Goal: Task Accomplishment & Management: Use online tool/utility

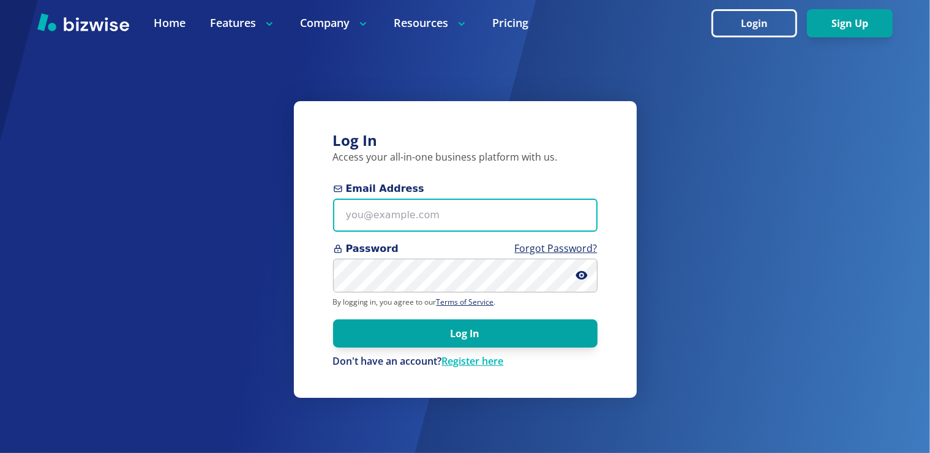
click at [408, 216] on input "Email Address" at bounding box center [465, 215] width 265 height 34
paste input "[EMAIL_ADDRESS][DOMAIN_NAME]"
type input "[EMAIL_ADDRESS][DOMAIN_NAME]"
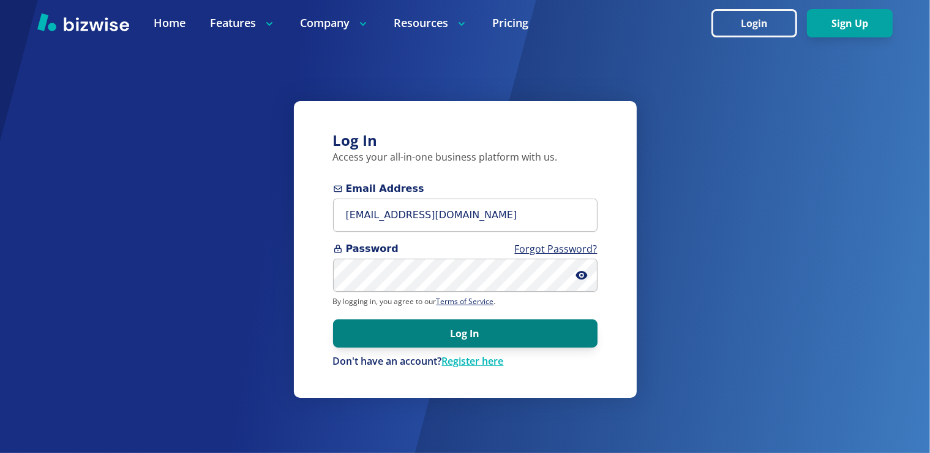
click at [452, 334] on button "Log In" at bounding box center [465, 333] width 265 height 28
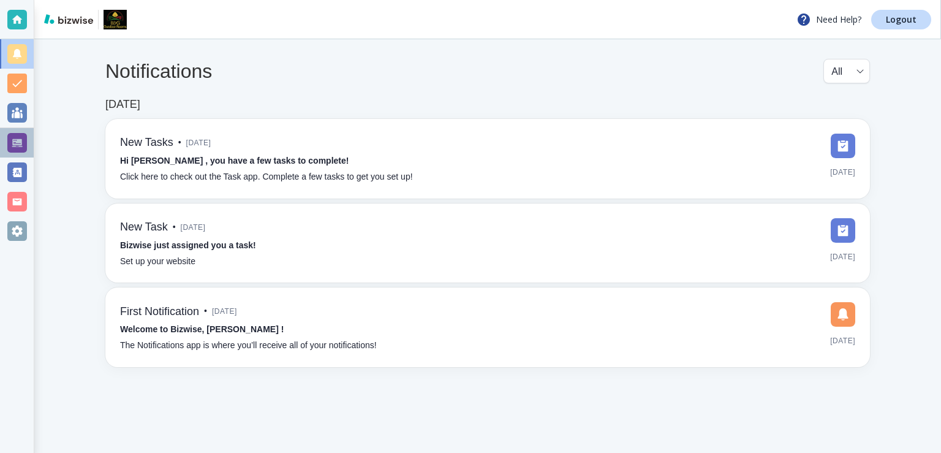
click at [18, 135] on div at bounding box center [17, 143] width 20 height 20
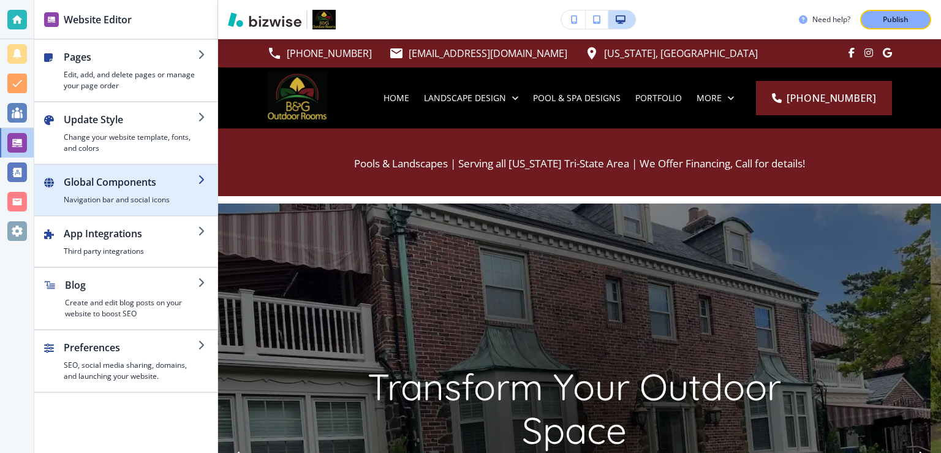
click at [164, 182] on h2 "Global Components" at bounding box center [131, 182] width 134 height 15
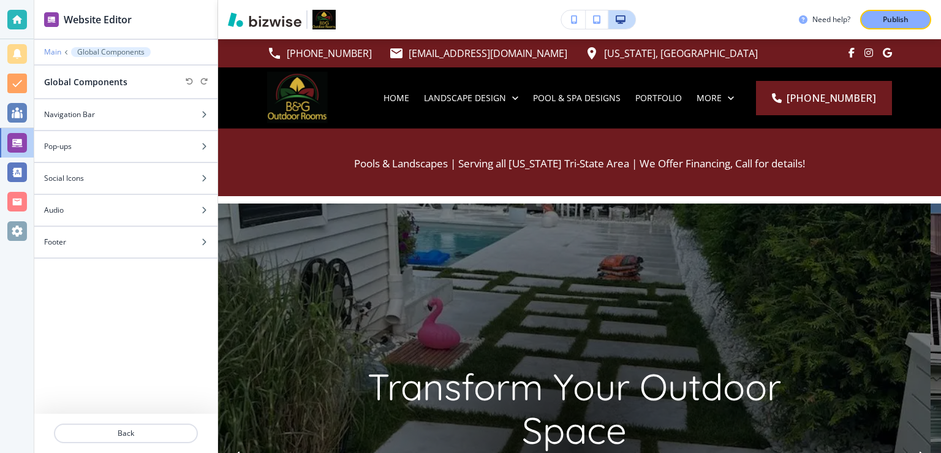
click at [50, 51] on p "Main" at bounding box center [52, 52] width 17 height 9
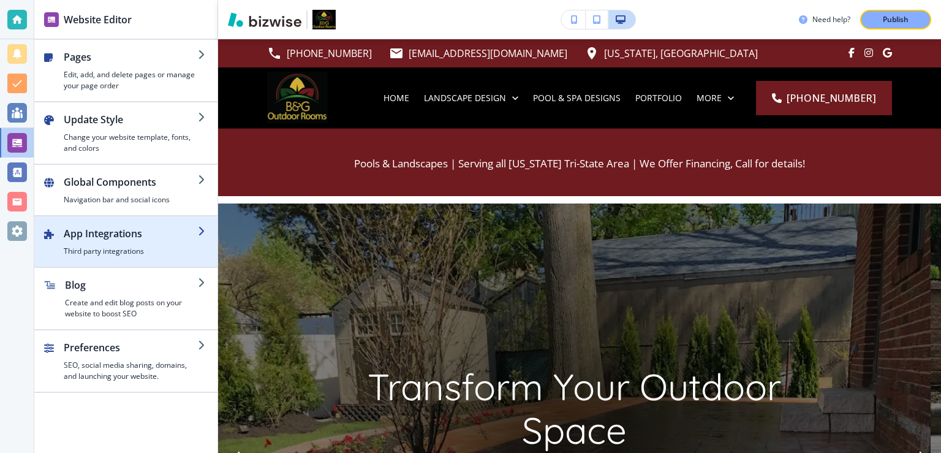
click at [137, 231] on h2 "App Integrations" at bounding box center [131, 233] width 134 height 15
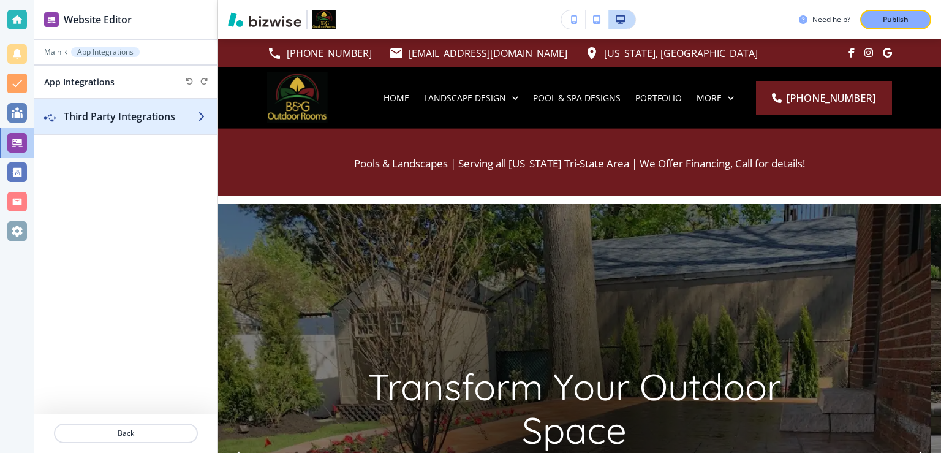
click at [130, 116] on h2 "Third Party Integrations" at bounding box center [131, 116] width 134 height 15
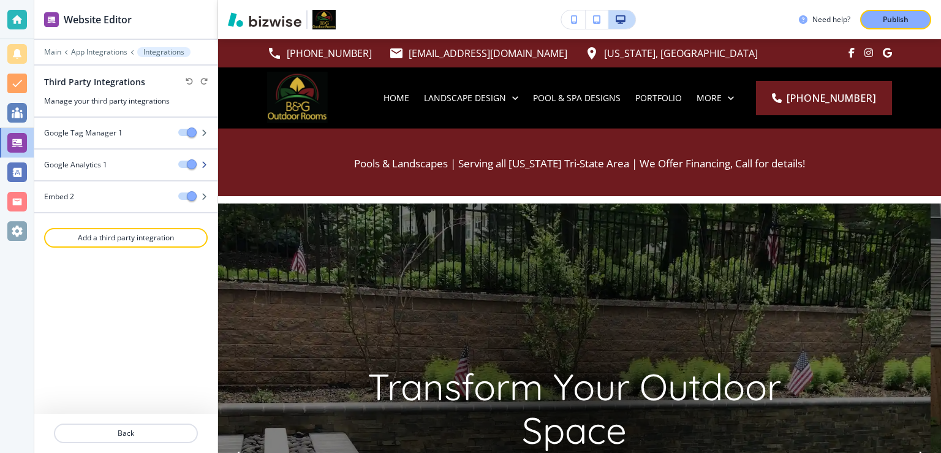
click at [137, 167] on div "Google Analytics 1" at bounding box center [101, 164] width 134 height 11
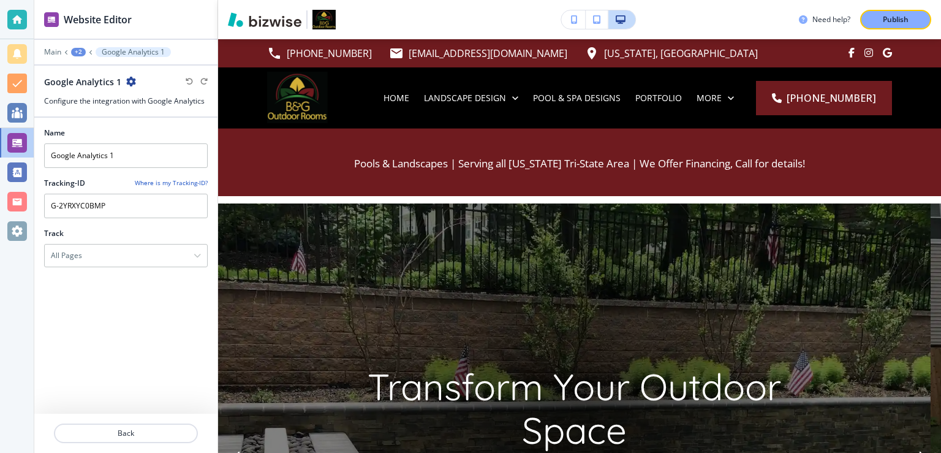
click at [77, 50] on div "+2" at bounding box center [78, 52] width 15 height 9
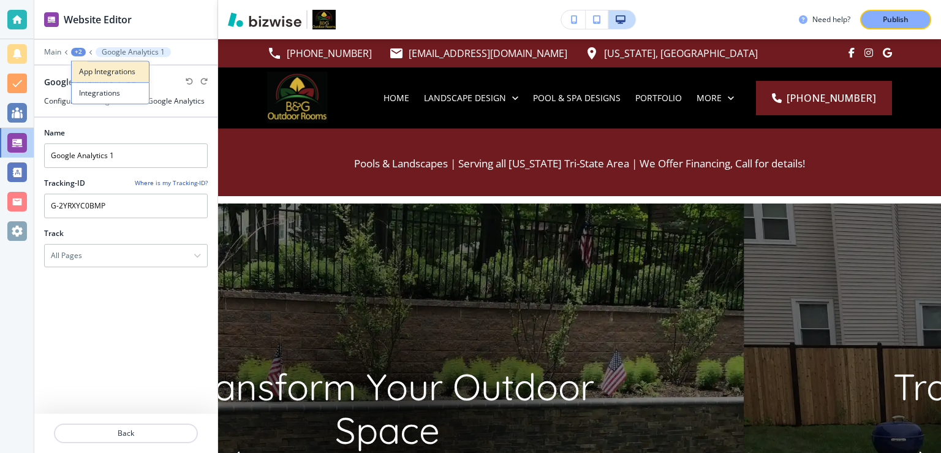
click at [93, 67] on p "App Integrations" at bounding box center [110, 71] width 62 height 11
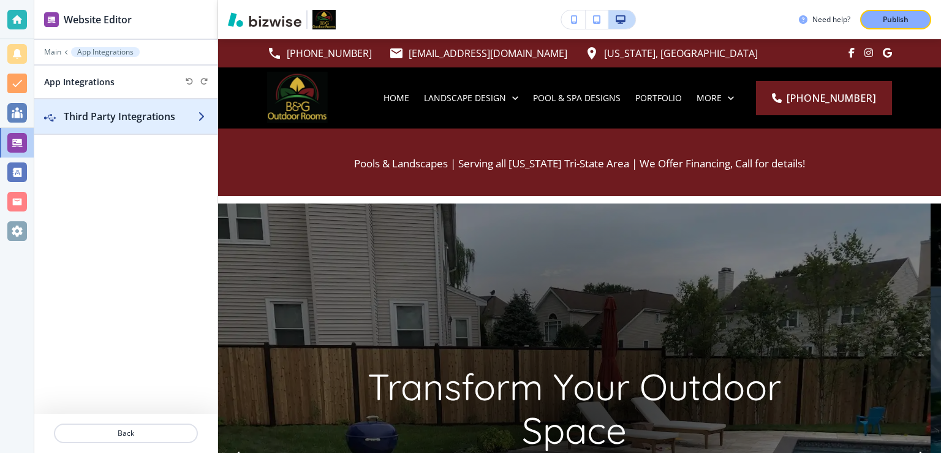
click at [111, 114] on h2 "Third Party Integrations" at bounding box center [131, 116] width 134 height 15
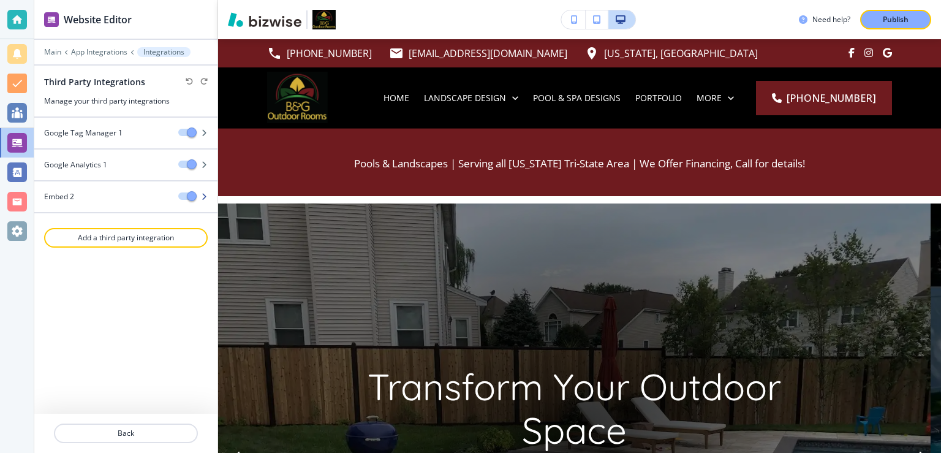
click at [130, 192] on div "Embed 2" at bounding box center [101, 196] width 134 height 11
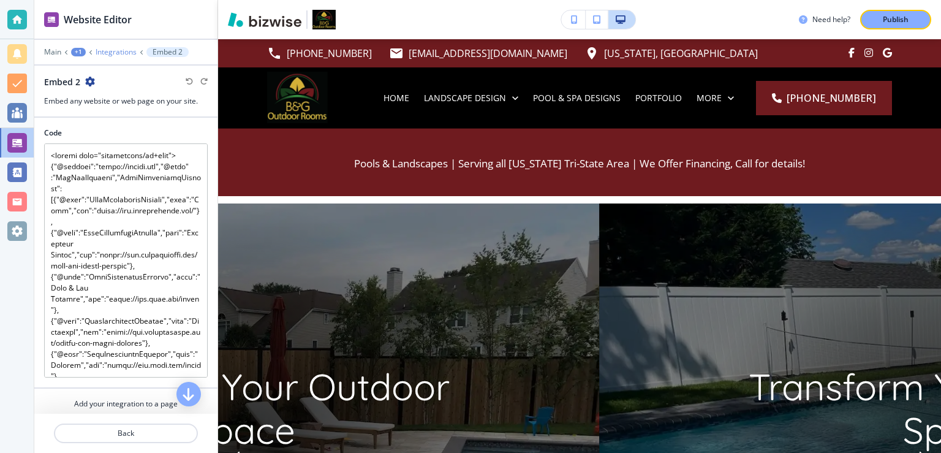
click at [129, 50] on p "Integrations" at bounding box center [116, 52] width 41 height 9
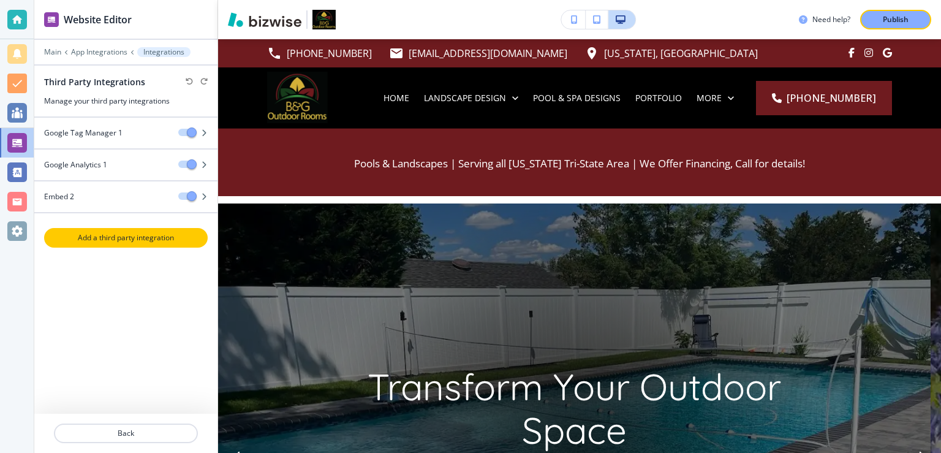
click at [156, 239] on p "Add a third party integration" at bounding box center [125, 237] width 161 height 11
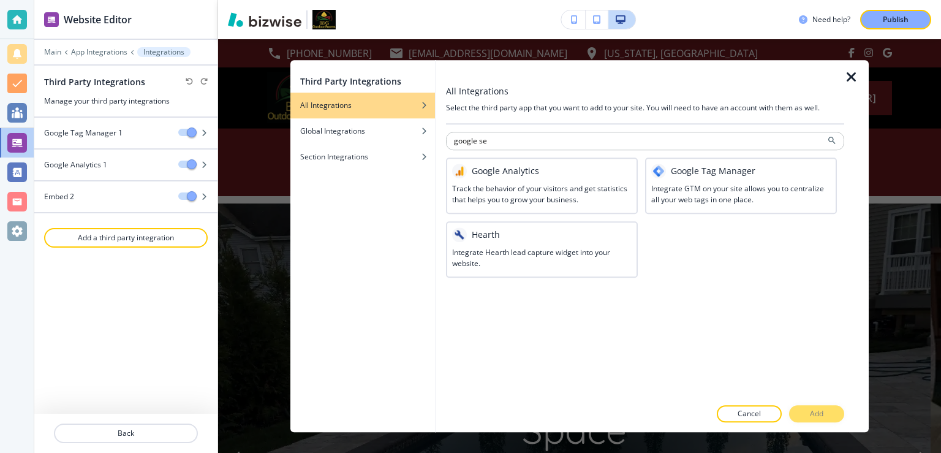
type input "google se"
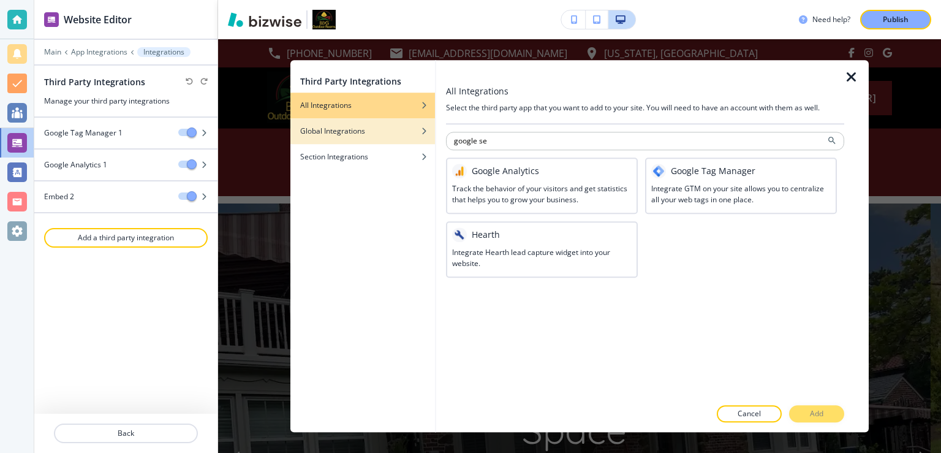
click at [347, 135] on h4 "Global Integrations" at bounding box center [332, 131] width 65 height 11
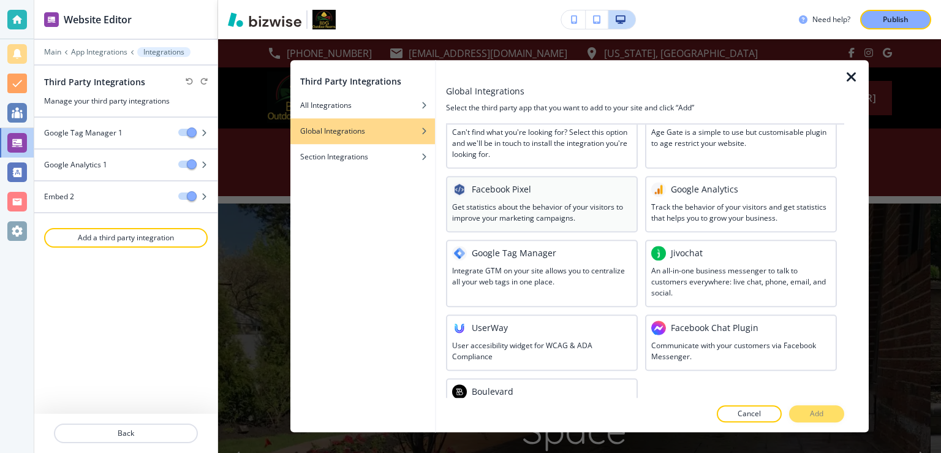
scroll to position [78, 0]
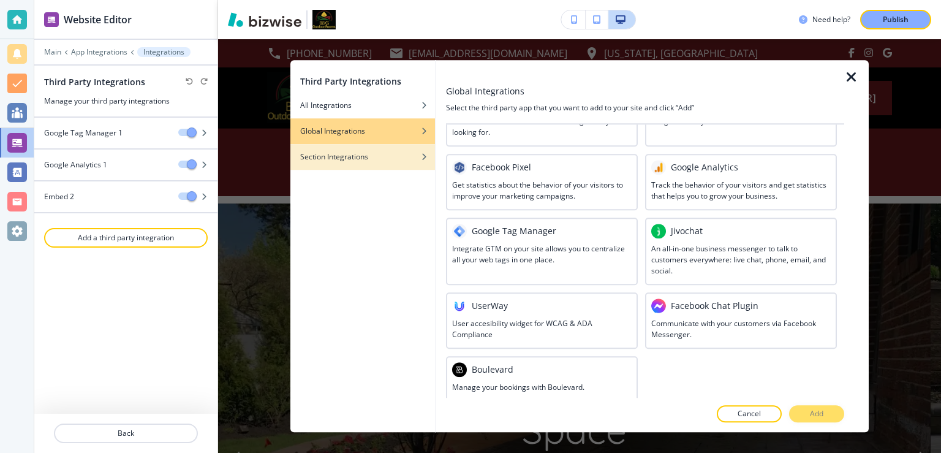
click at [320, 148] on div "button" at bounding box center [362, 147] width 145 height 7
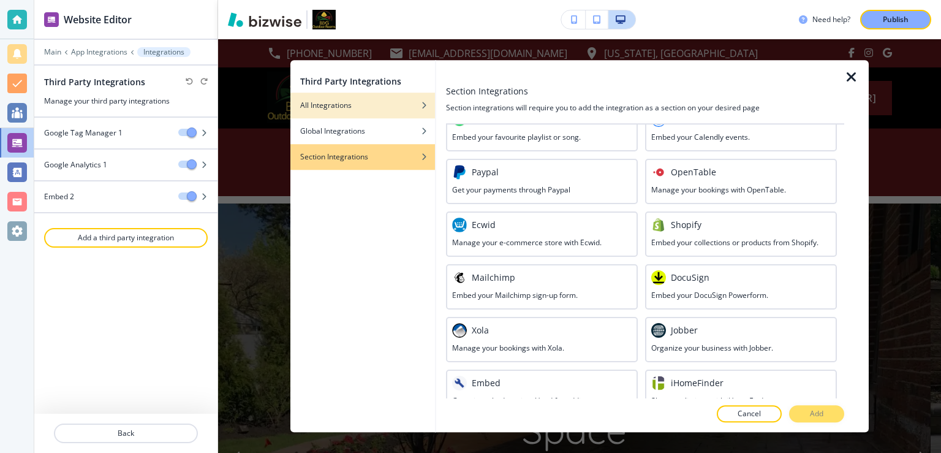
scroll to position [232, 0]
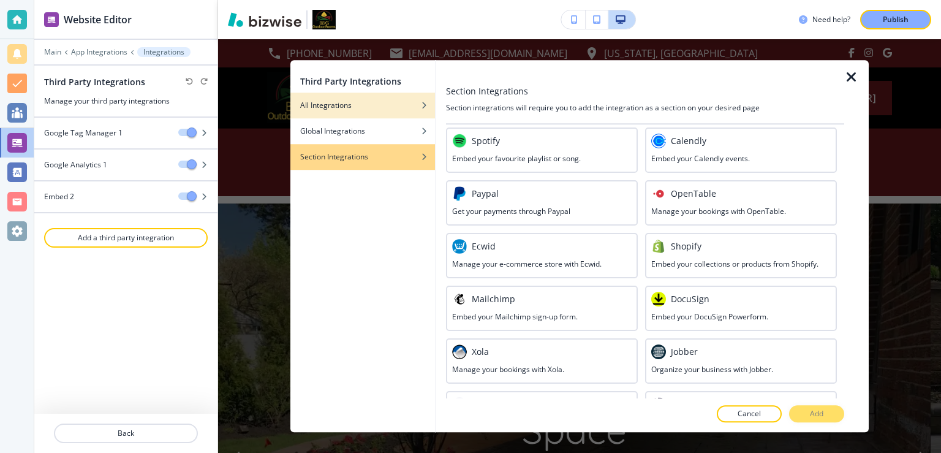
click at [334, 100] on h4 "All Integrations" at bounding box center [325, 105] width 51 height 11
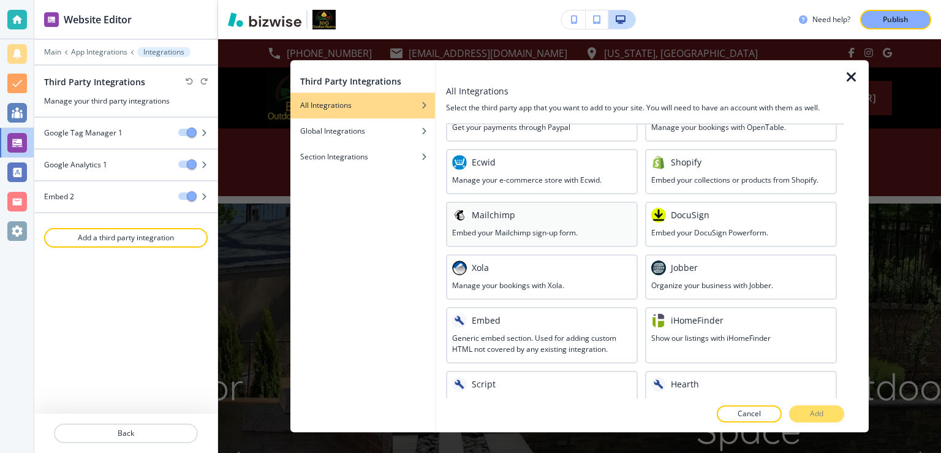
scroll to position [625, 0]
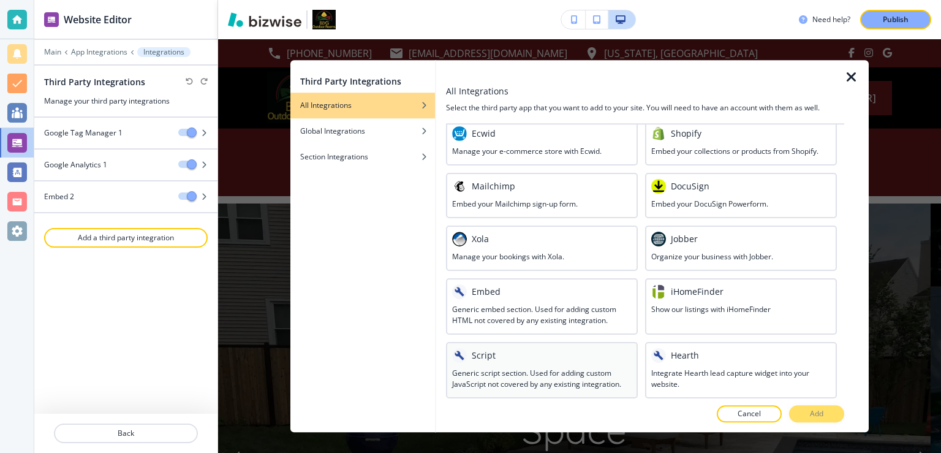
click at [542, 361] on div "Script" at bounding box center [541, 355] width 179 height 15
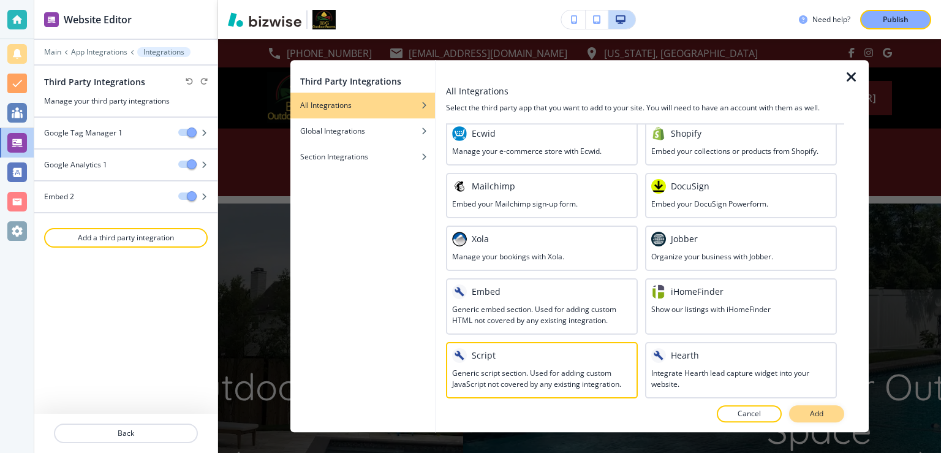
click at [803, 413] on button "Add" at bounding box center [816, 413] width 55 height 17
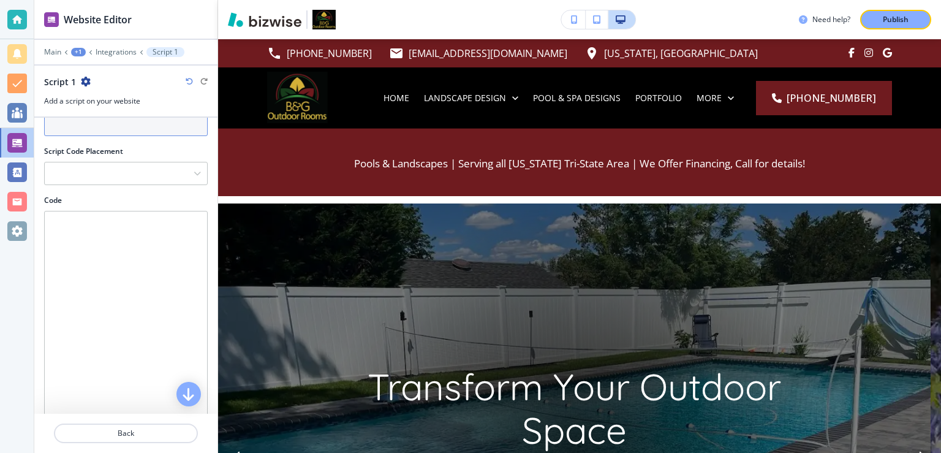
scroll to position [80, 0]
click at [82, 151] on div at bounding box center [126, 159] width 162 height 22
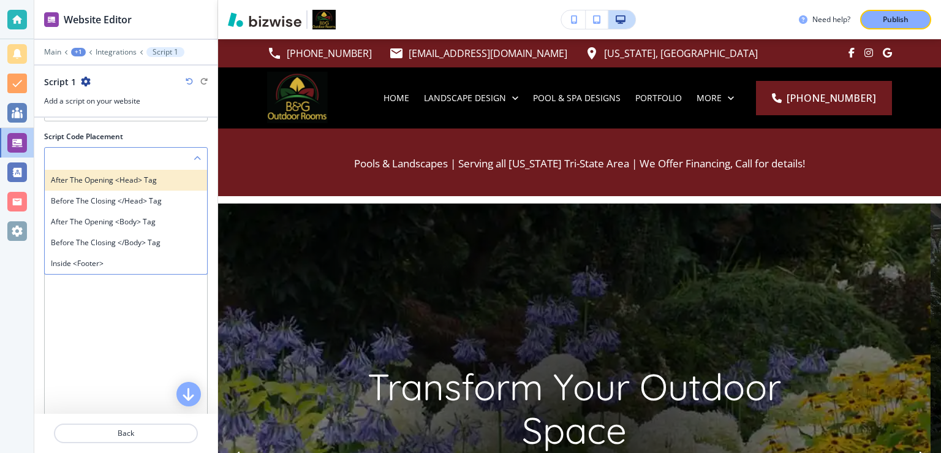
click at [91, 176] on h4 "After the opening <head> tag" at bounding box center [126, 180] width 150 height 11
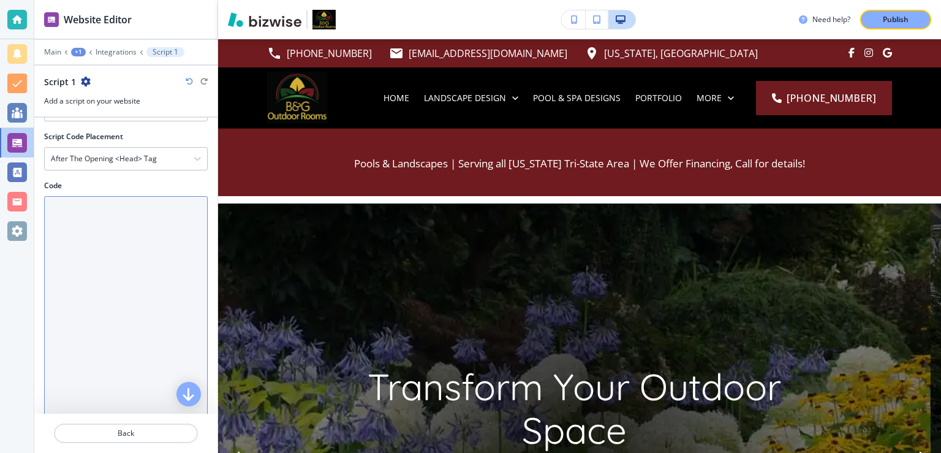
click at [72, 208] on textarea "Code" at bounding box center [126, 313] width 164 height 234
paste textarea "<meta name="google-site-verification" content="T4Zu90Y2fKl_Khz-6xRDV15oQJMmfe3Z…"
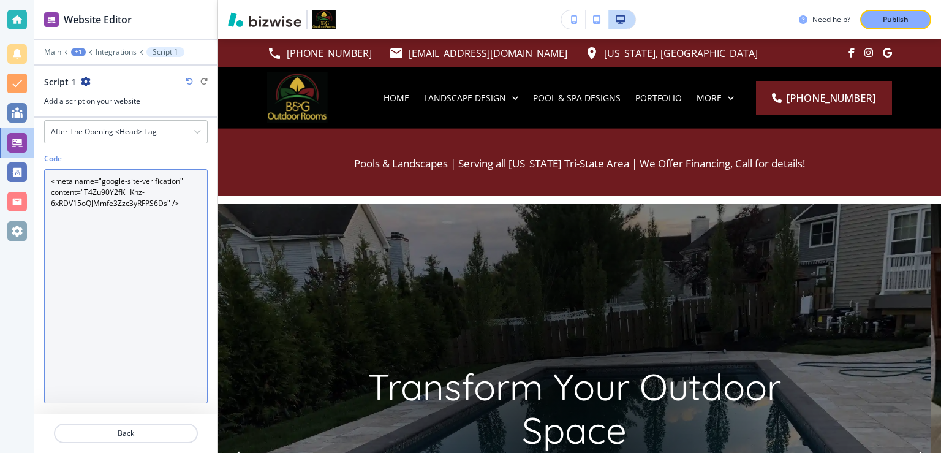
scroll to position [215, 0]
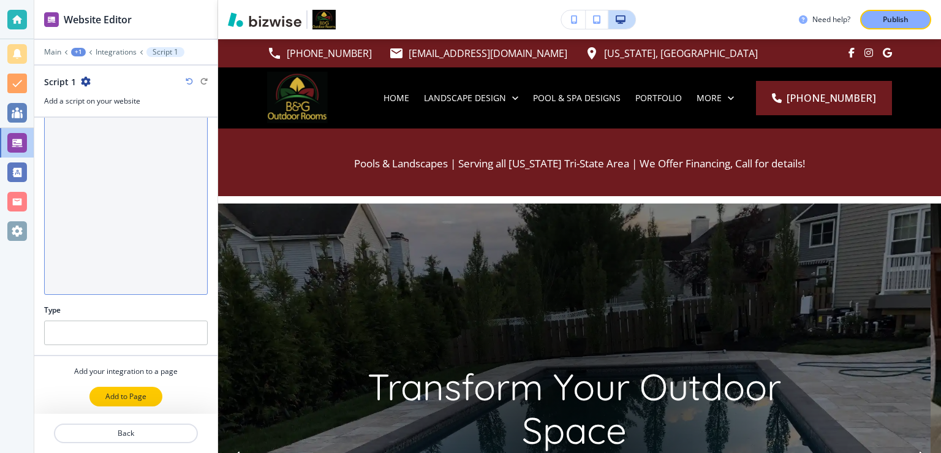
type textarea "<meta name="google-site-verification" content="T4Zu90Y2fKl_Khz-6xRDV15oQJMmfe3Z…"
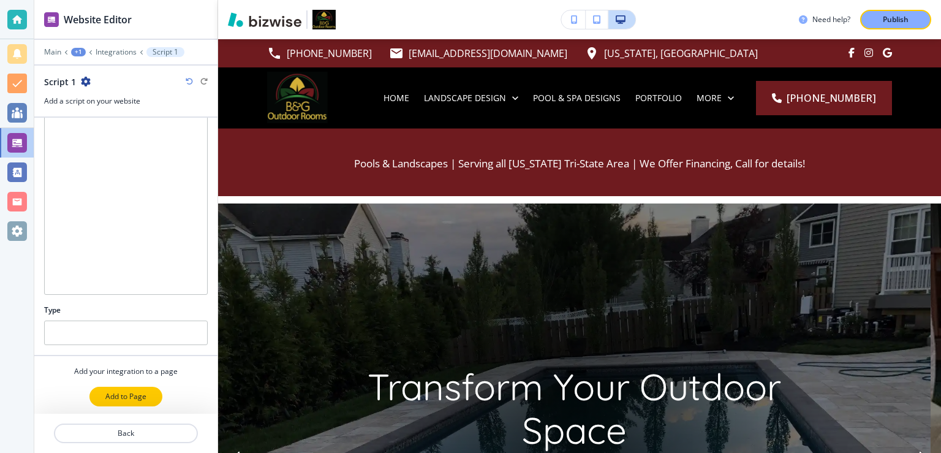
click at [115, 391] on p "Add to Page" at bounding box center [125, 396] width 41 height 11
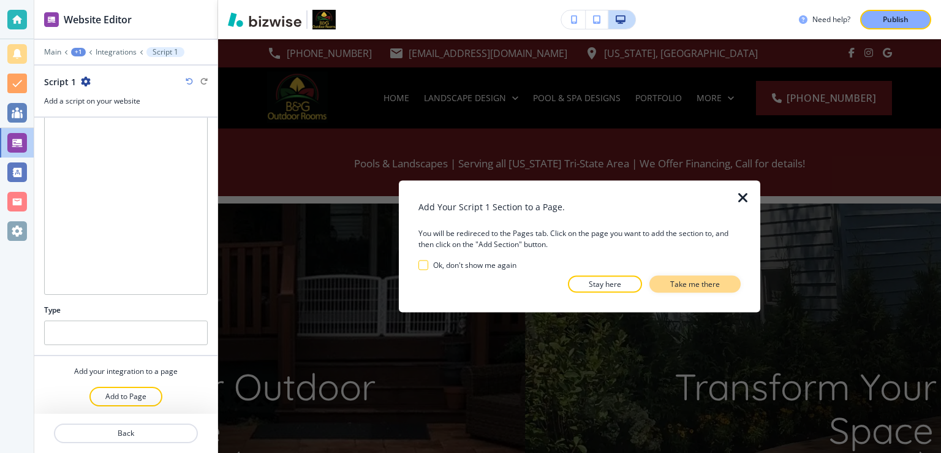
click at [683, 282] on p "Take me there" at bounding box center [695, 283] width 50 height 11
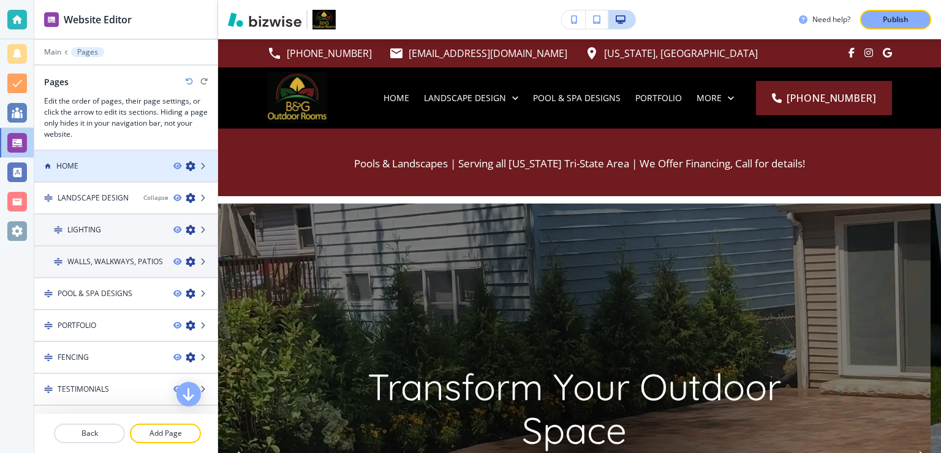
click at [116, 170] on div "HOME" at bounding box center [98, 165] width 129 height 11
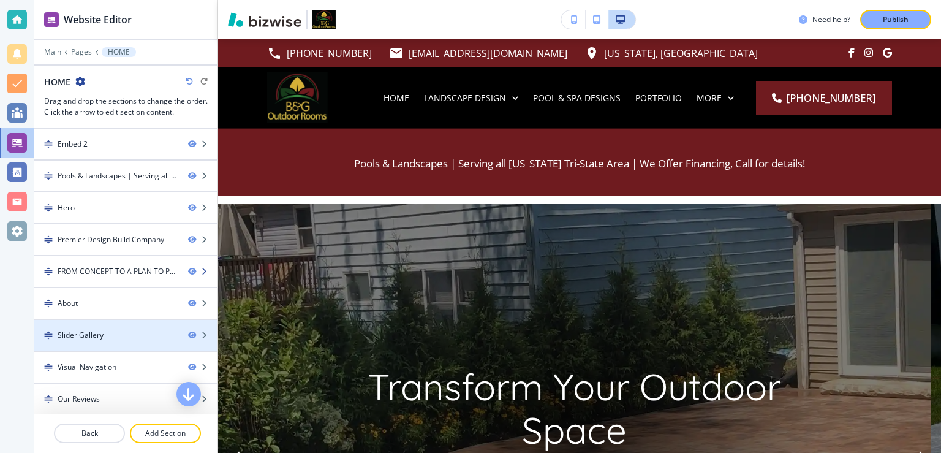
scroll to position [125, 0]
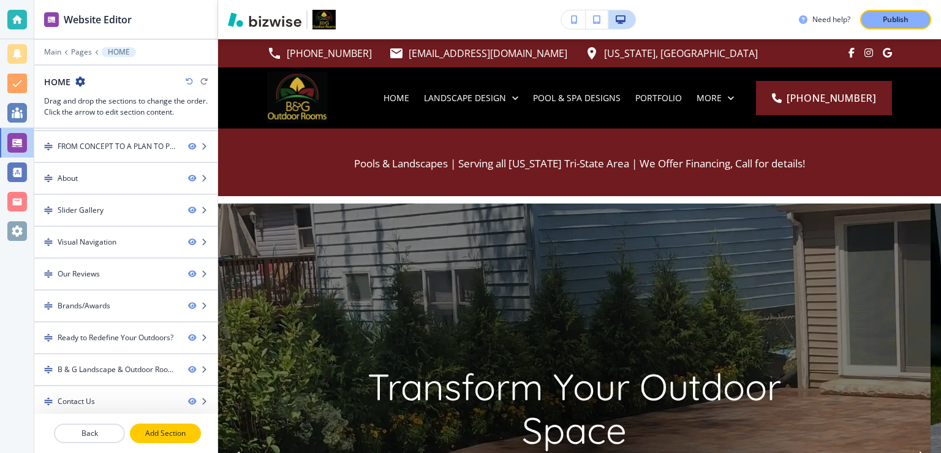
click at [163, 437] on p "Add Section" at bounding box center [165, 433] width 69 height 11
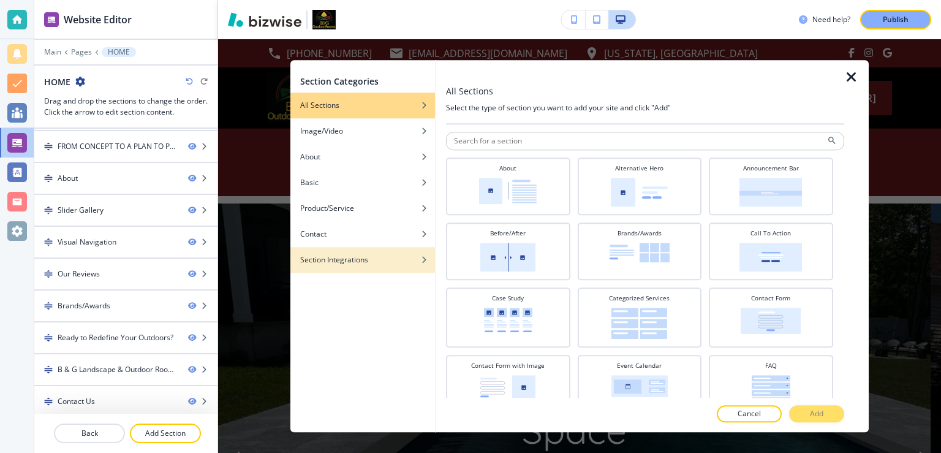
click at [373, 258] on div "Section Integrations" at bounding box center [362, 259] width 145 height 11
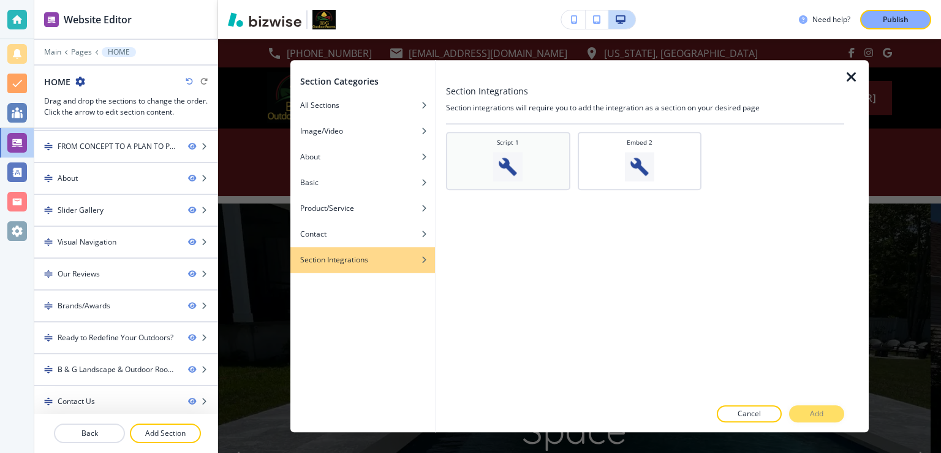
click at [516, 161] on img at bounding box center [507, 166] width 29 height 29
click at [798, 408] on button "Add" at bounding box center [816, 413] width 55 height 17
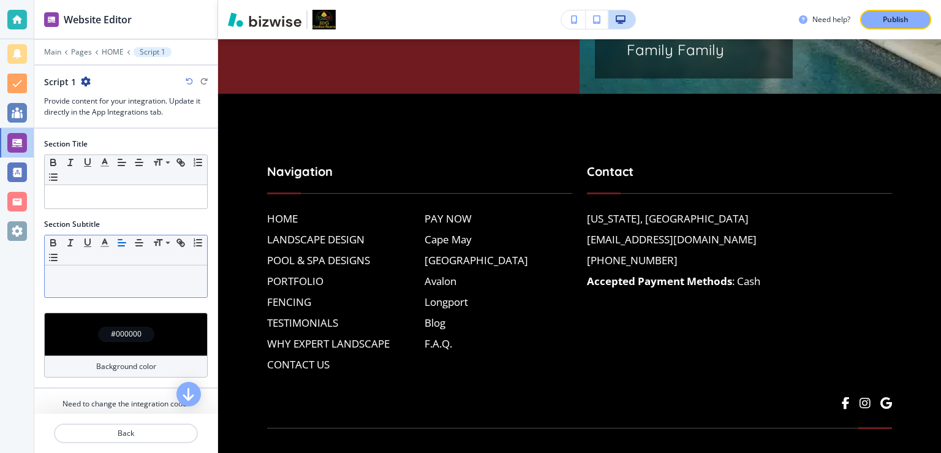
scroll to position [38, 0]
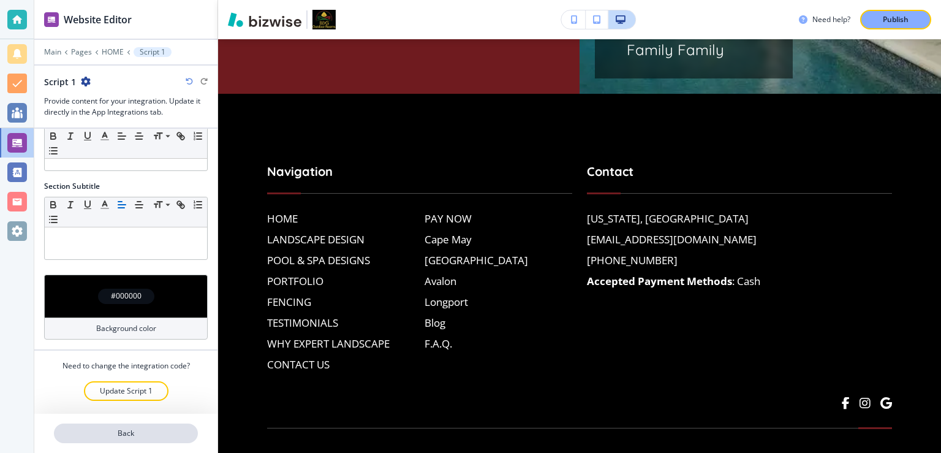
click at [140, 431] on p "Back" at bounding box center [126, 433] width 142 height 11
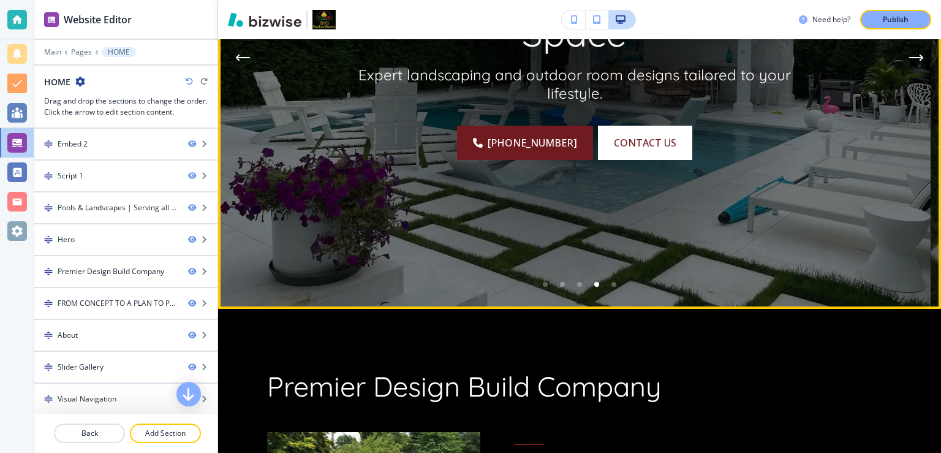
scroll to position [0, 0]
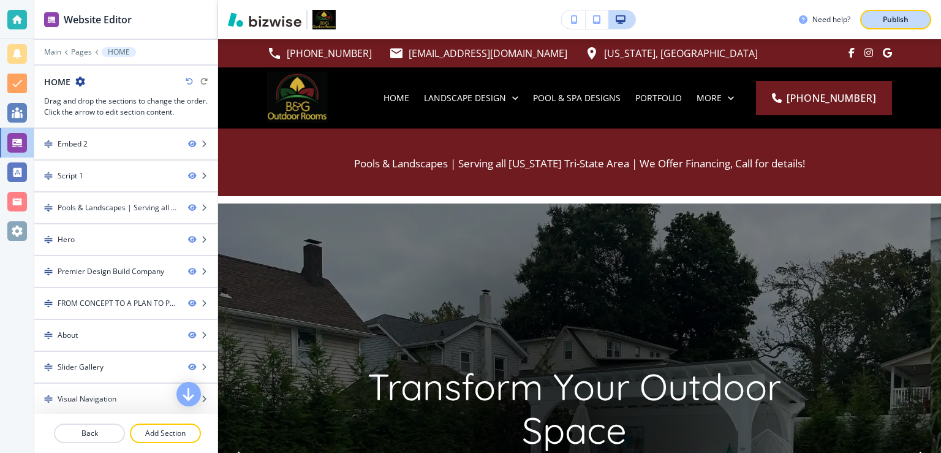
click at [890, 21] on p "Publish" at bounding box center [896, 19] width 26 height 11
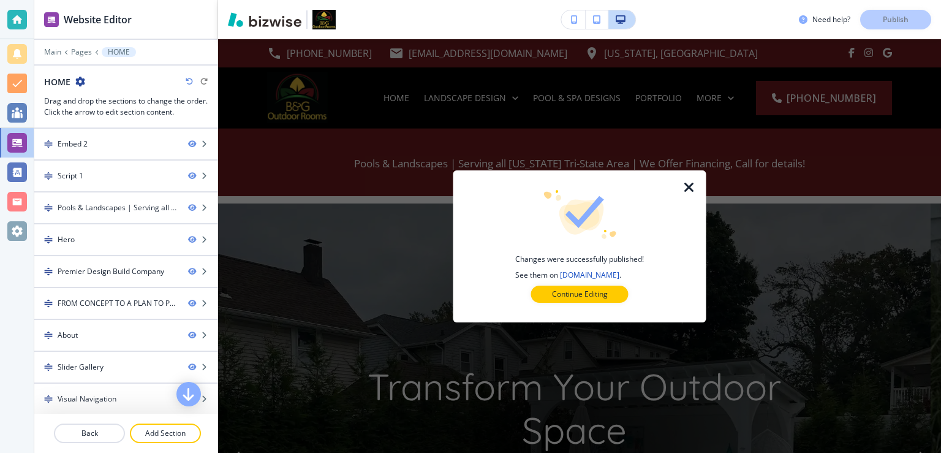
click at [555, 293] on p "Continue Editing" at bounding box center [580, 294] width 56 height 11
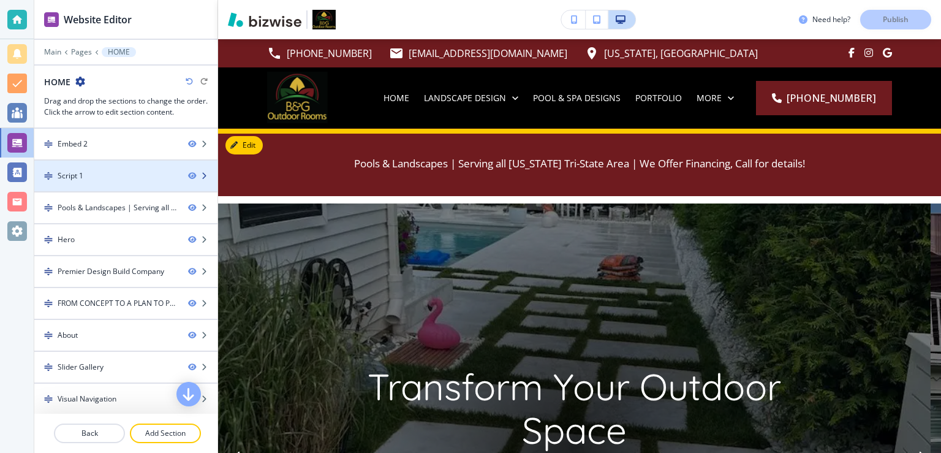
click at [129, 172] on div "Script 1" at bounding box center [106, 175] width 144 height 11
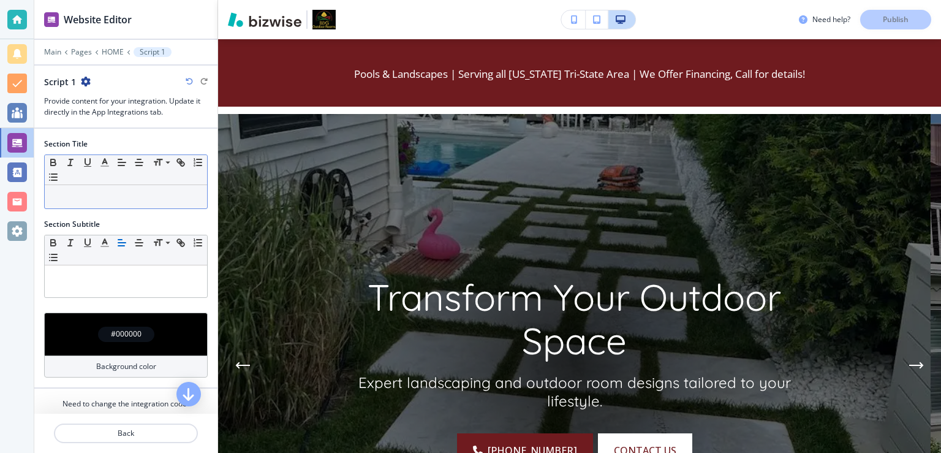
click at [87, 197] on p at bounding box center [126, 196] width 150 height 11
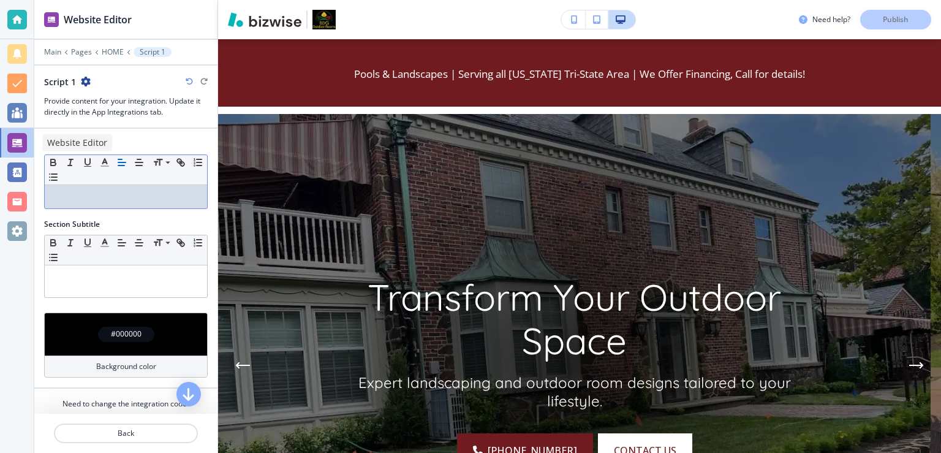
click at [5, 145] on div at bounding box center [17, 142] width 34 height 29
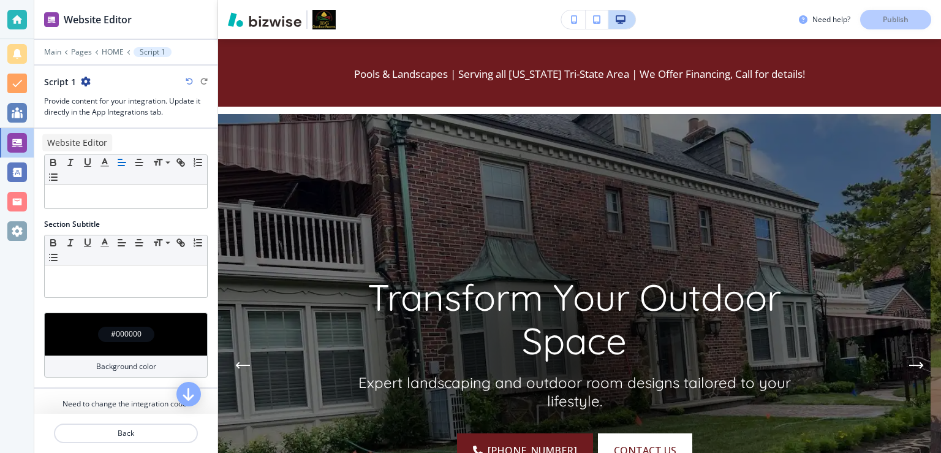
click at [13, 141] on div at bounding box center [17, 143] width 20 height 20
click at [78, 53] on p "Pages" at bounding box center [81, 52] width 21 height 9
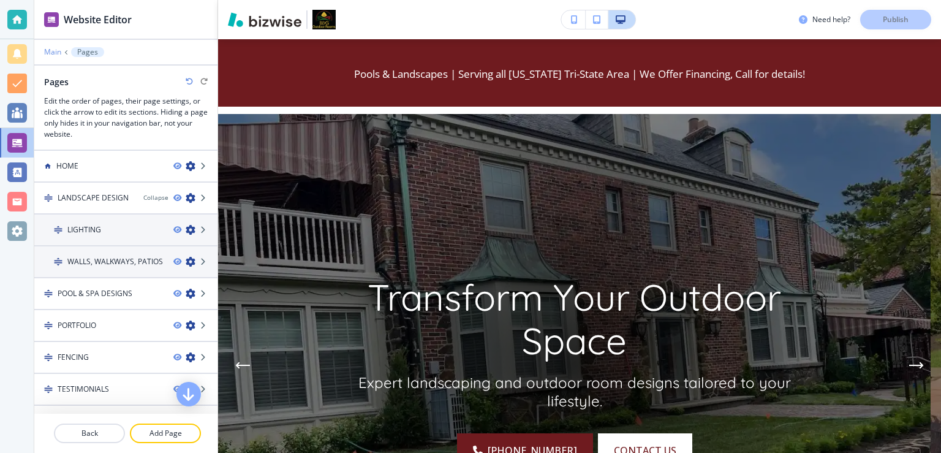
click at [54, 54] on p "Main" at bounding box center [52, 52] width 17 height 9
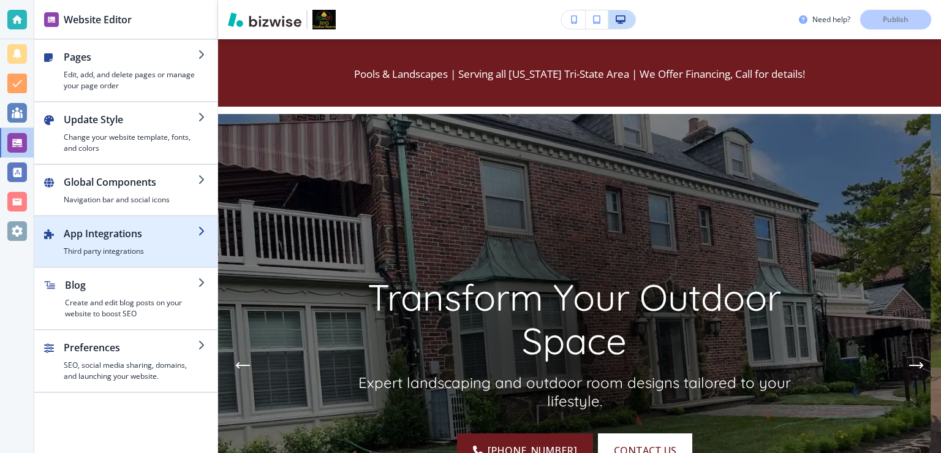
click at [134, 230] on h2 "App Integrations" at bounding box center [131, 233] width 134 height 15
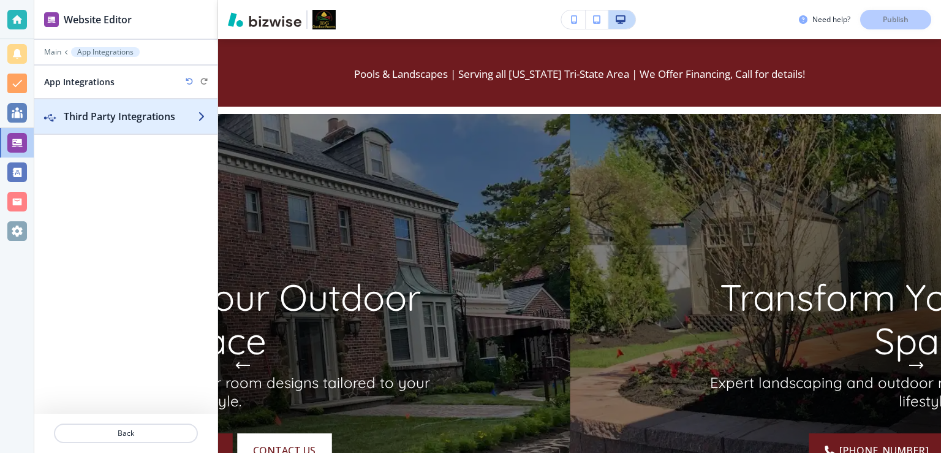
click at [135, 123] on h2 "Third Party Integrations" at bounding box center [131, 116] width 134 height 15
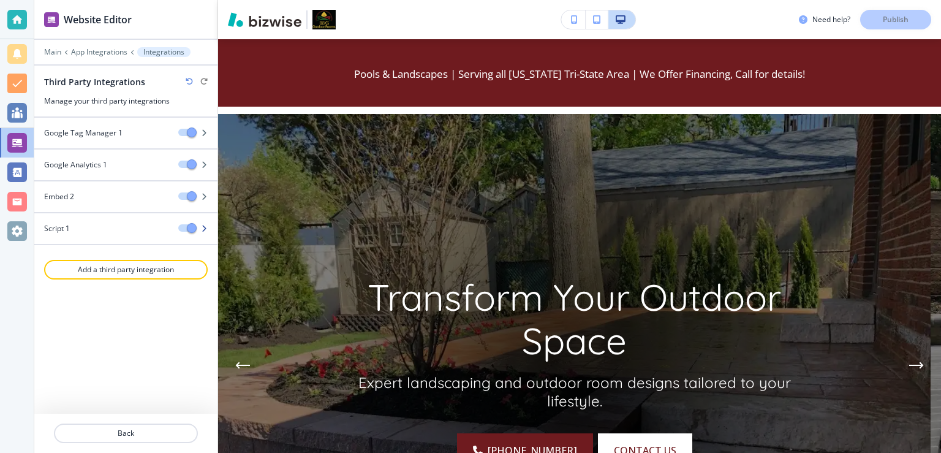
click at [134, 223] on div "Script 1" at bounding box center [101, 228] width 134 height 11
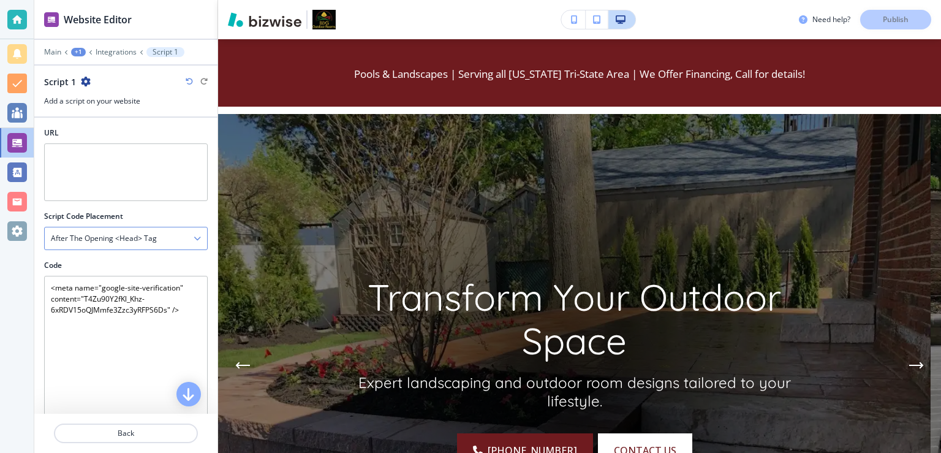
click at [129, 237] on h4 "After the opening <head> tag" at bounding box center [104, 238] width 106 height 11
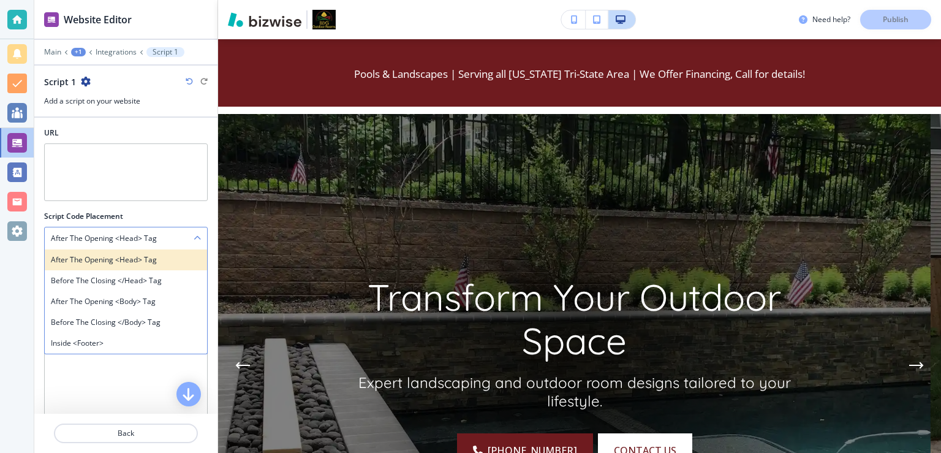
click at [131, 259] on h4 "After the opening <head> tag" at bounding box center [126, 259] width 150 height 11
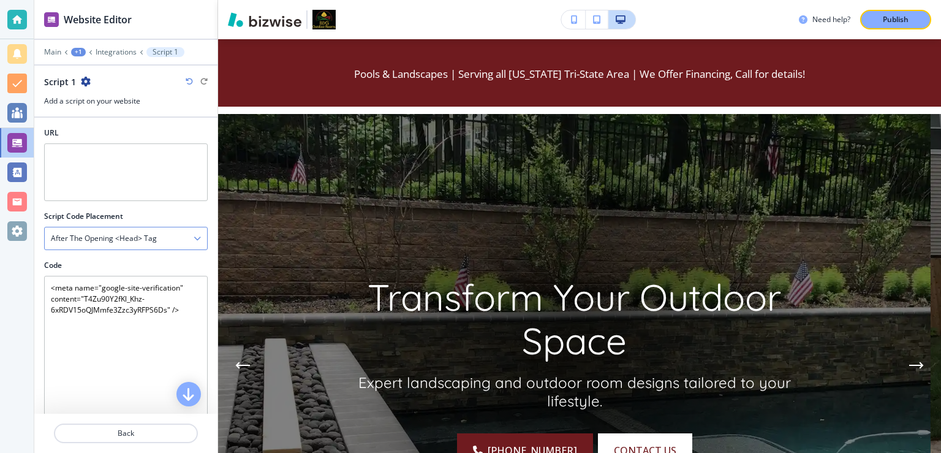
click at [132, 240] on h4 "After the opening <head> tag" at bounding box center [104, 238] width 106 height 11
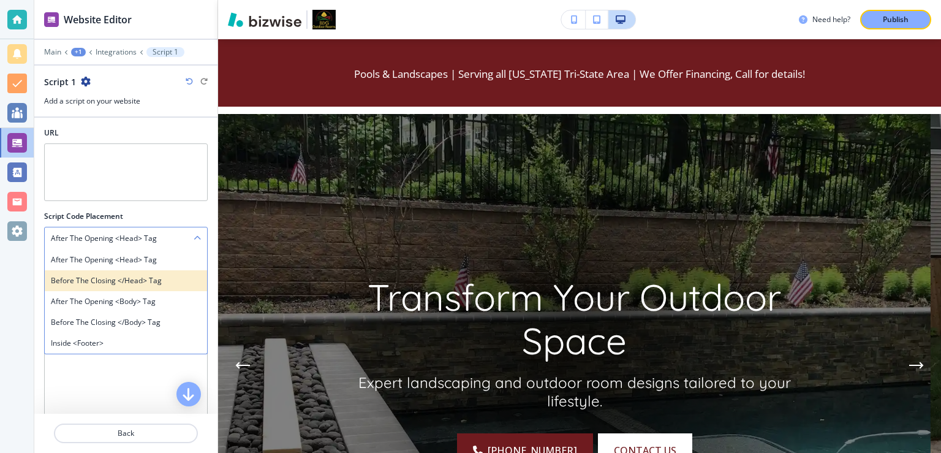
click at [132, 276] on h4 "Before the closing </head> tag" at bounding box center [126, 280] width 150 height 11
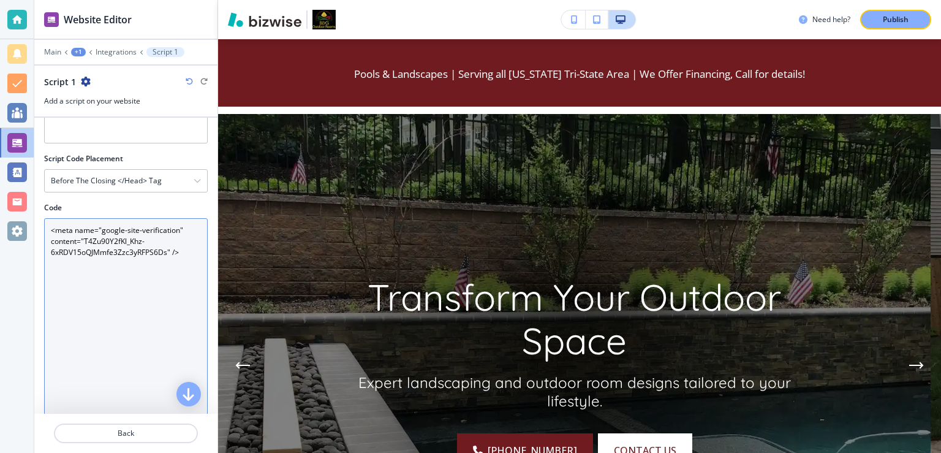
scroll to position [80, 0]
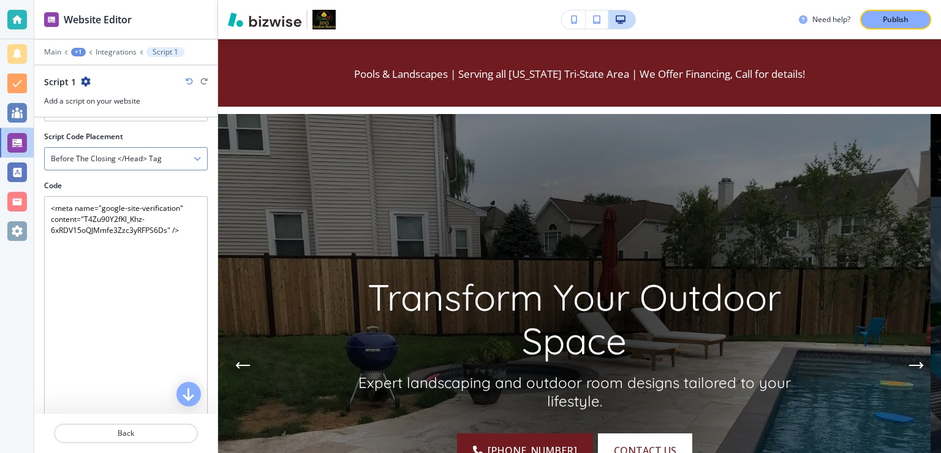
click at [151, 164] on div "Before the closing </head> tag" at bounding box center [126, 159] width 162 height 22
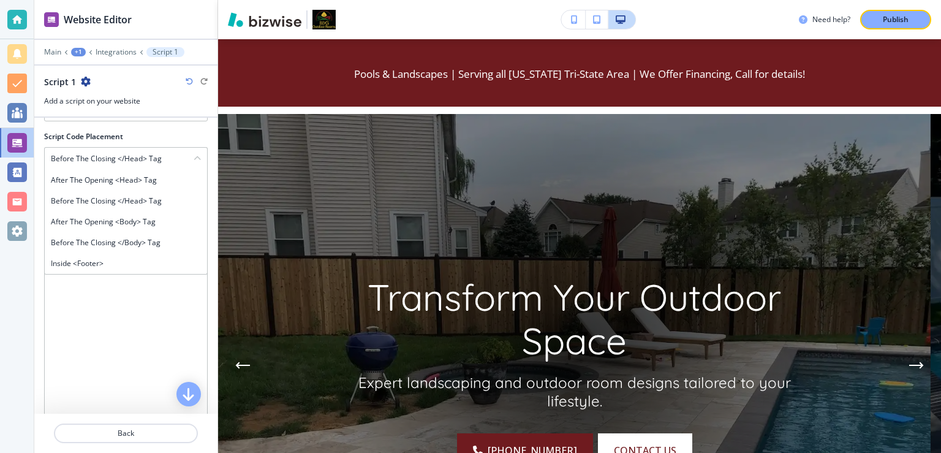
click at [148, 143] on div at bounding box center [126, 144] width 164 height 5
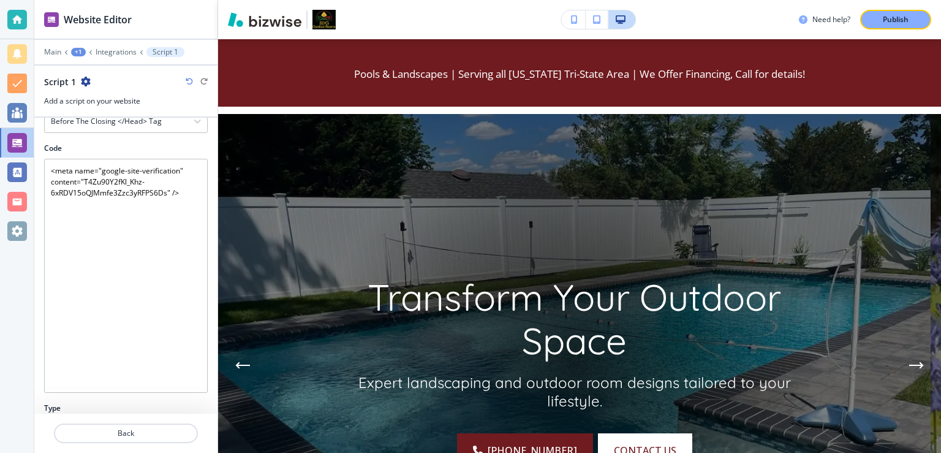
scroll to position [215, 0]
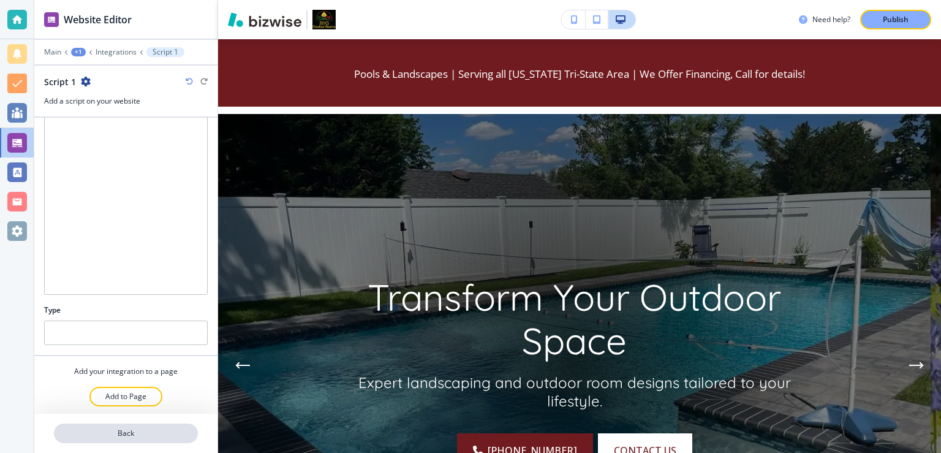
click at [134, 440] on button "Back" at bounding box center [126, 433] width 144 height 20
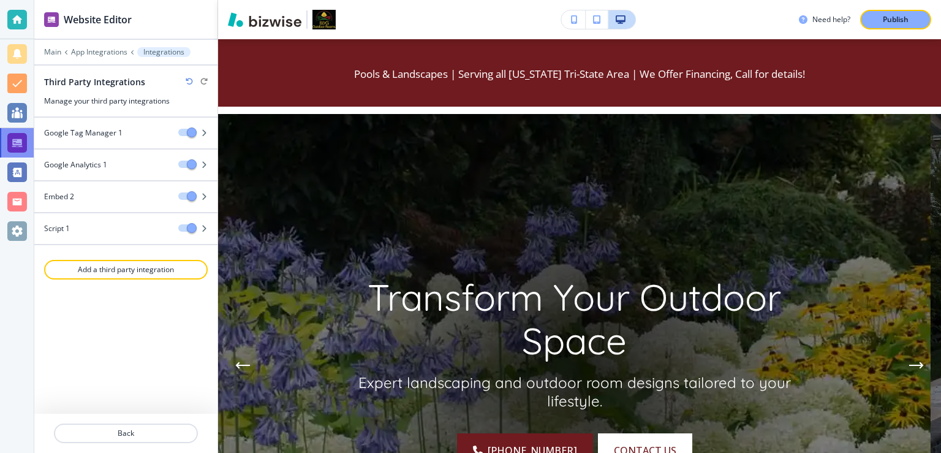
click at [17, 142] on div at bounding box center [17, 143] width 20 height 20
click at [52, 50] on p "Main" at bounding box center [52, 52] width 17 height 9
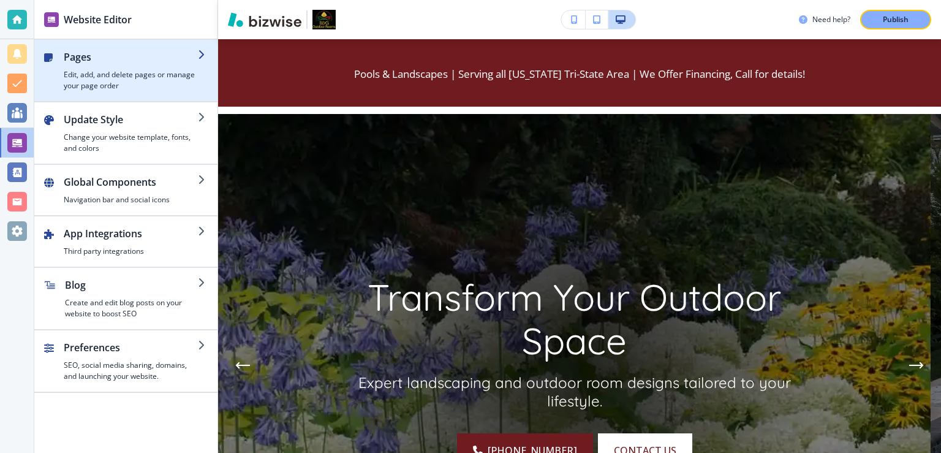
click at [92, 86] on h4 "Edit, add, and delete pages or manage your page order" at bounding box center [131, 80] width 134 height 22
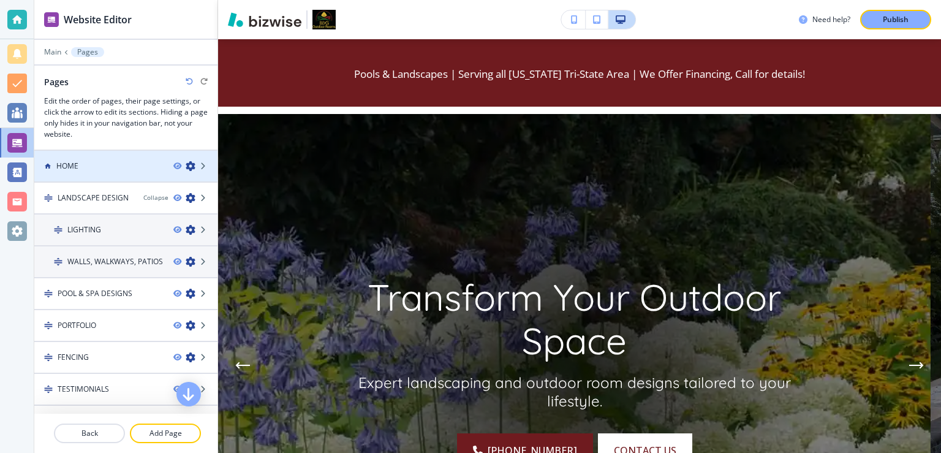
click at [116, 170] on div "HOME" at bounding box center [98, 165] width 129 height 11
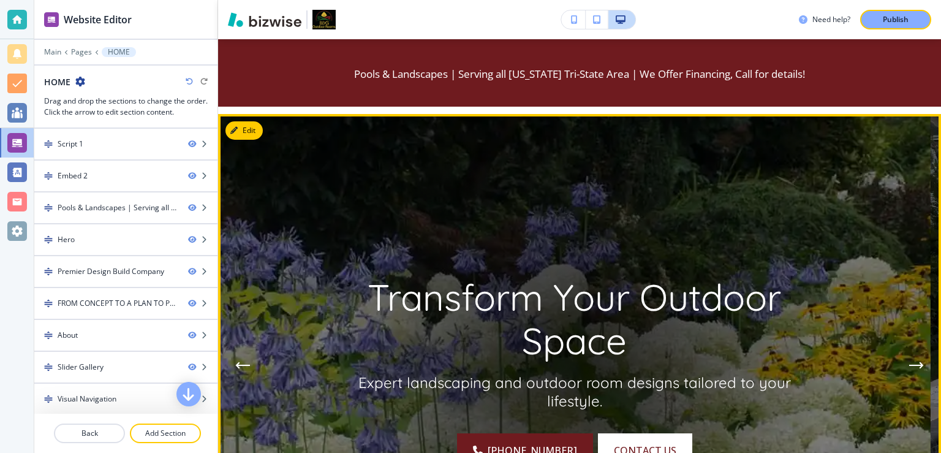
scroll to position [0, 0]
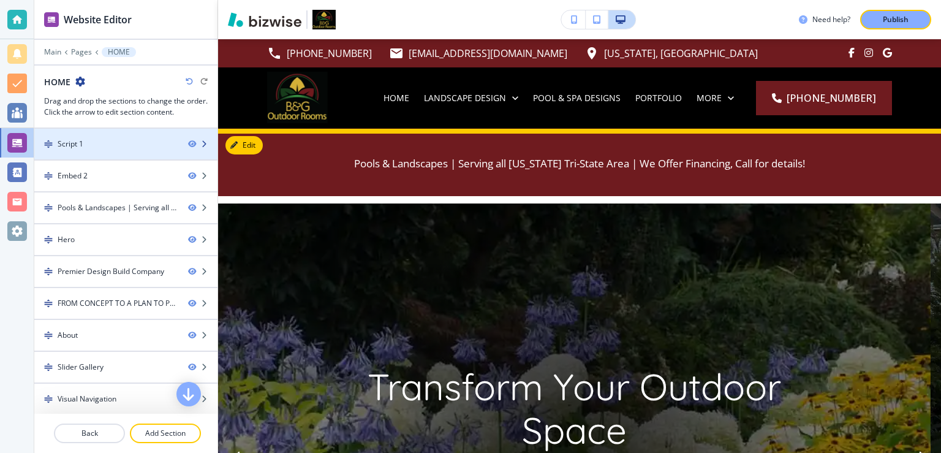
click at [154, 133] on div at bounding box center [125, 134] width 183 height 10
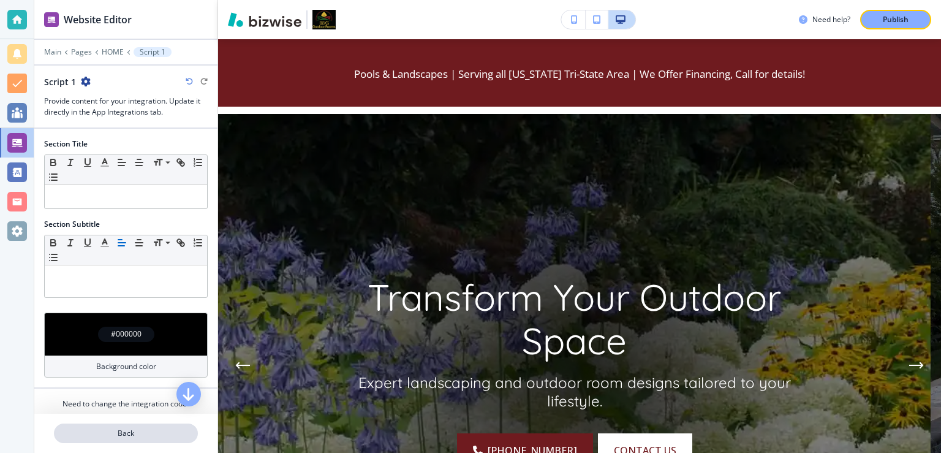
click at [126, 439] on p "Back" at bounding box center [126, 433] width 142 height 11
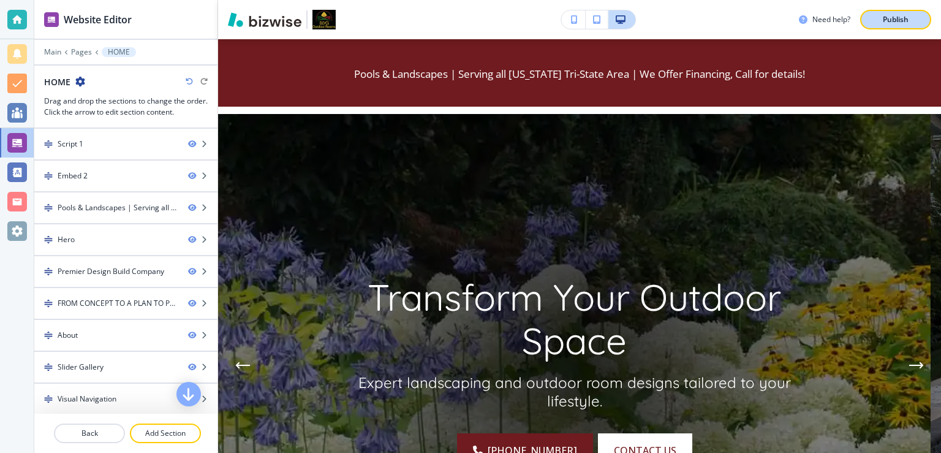
click at [894, 16] on p "Publish" at bounding box center [896, 19] width 26 height 11
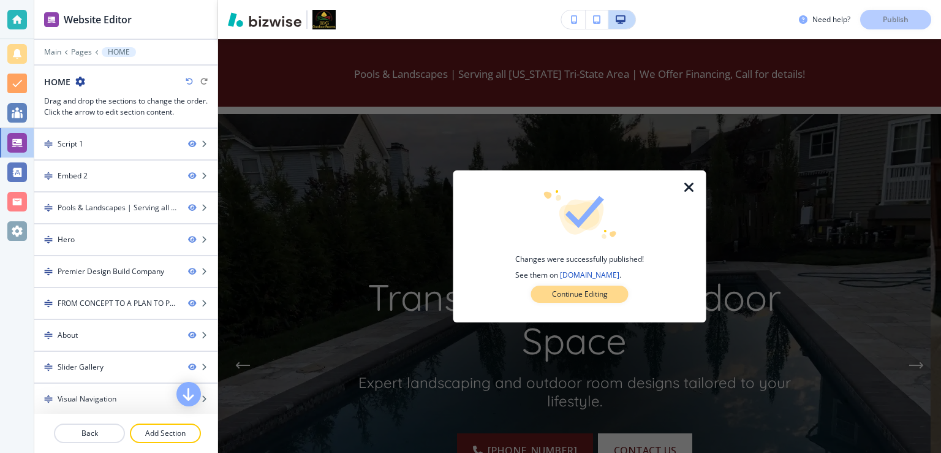
click at [557, 298] on p "Continue Editing" at bounding box center [580, 294] width 56 height 11
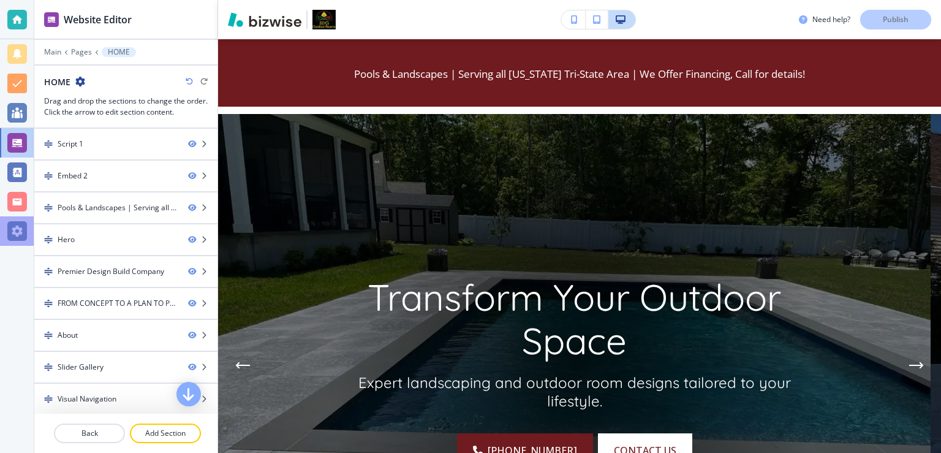
click at [13, 234] on div at bounding box center [17, 231] width 20 height 20
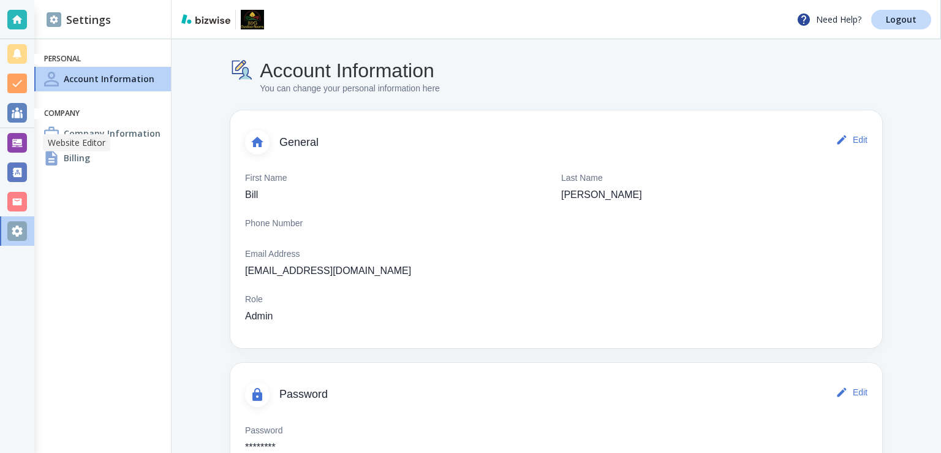
click at [21, 141] on div at bounding box center [17, 143] width 20 height 20
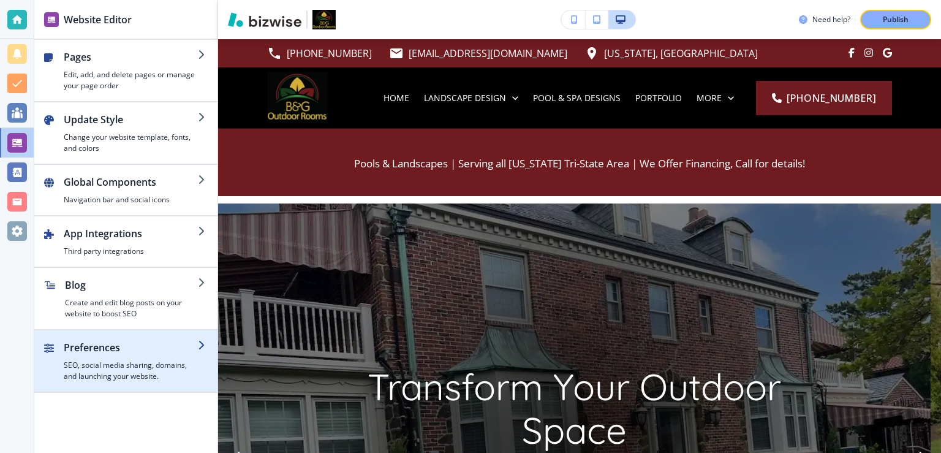
click at [165, 370] on h4 "SEO, social media sharing, domains, and launching your website." at bounding box center [131, 371] width 134 height 22
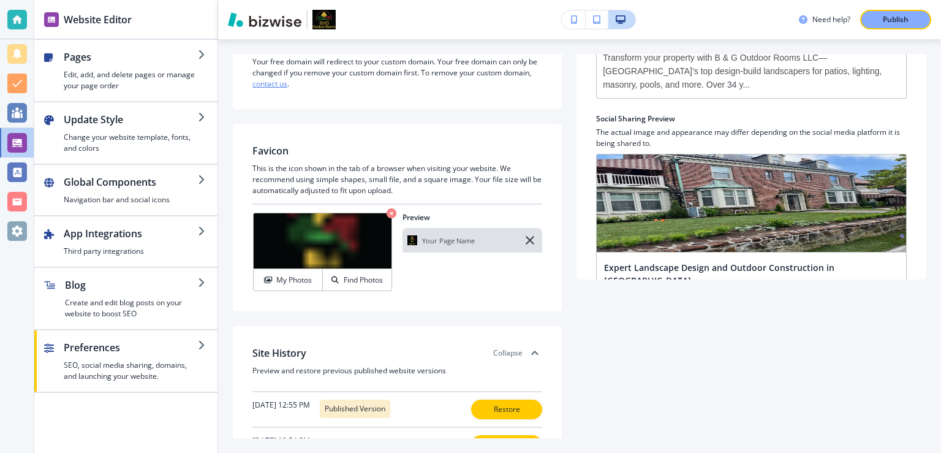
scroll to position [317, 0]
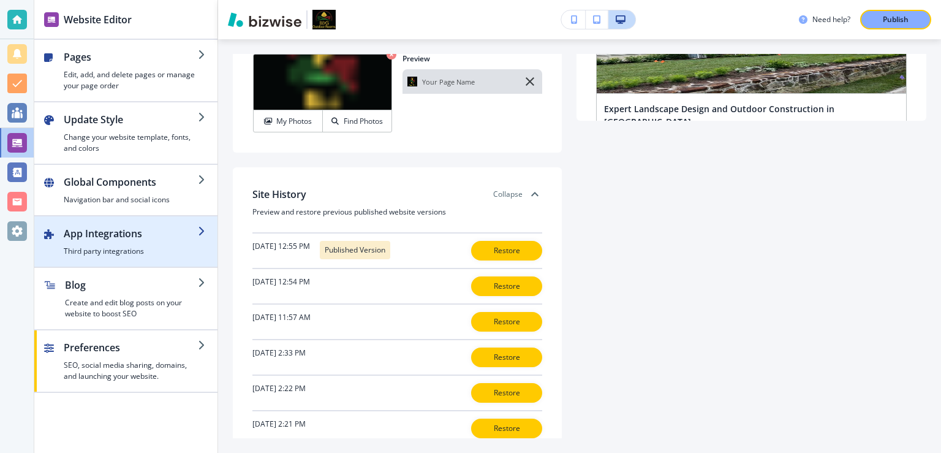
click at [171, 247] on h4 "Third party integrations" at bounding box center [131, 251] width 134 height 11
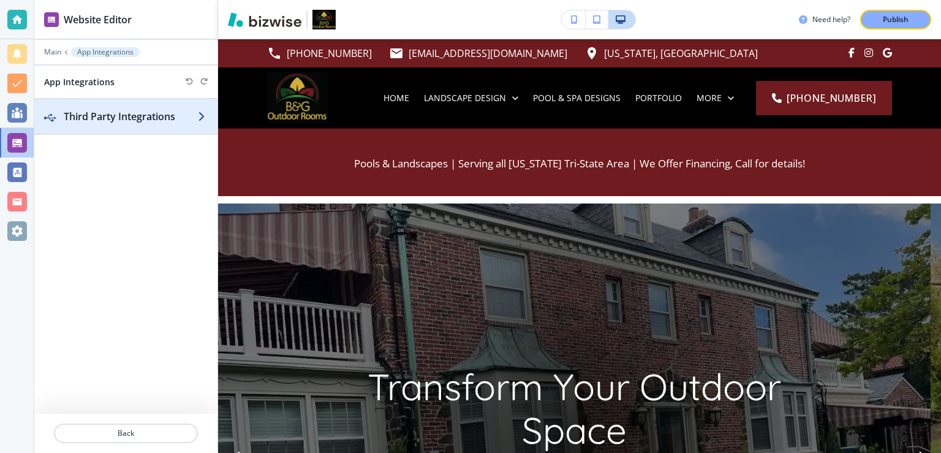
click at [165, 120] on h2 "Third Party Integrations" at bounding box center [131, 116] width 134 height 15
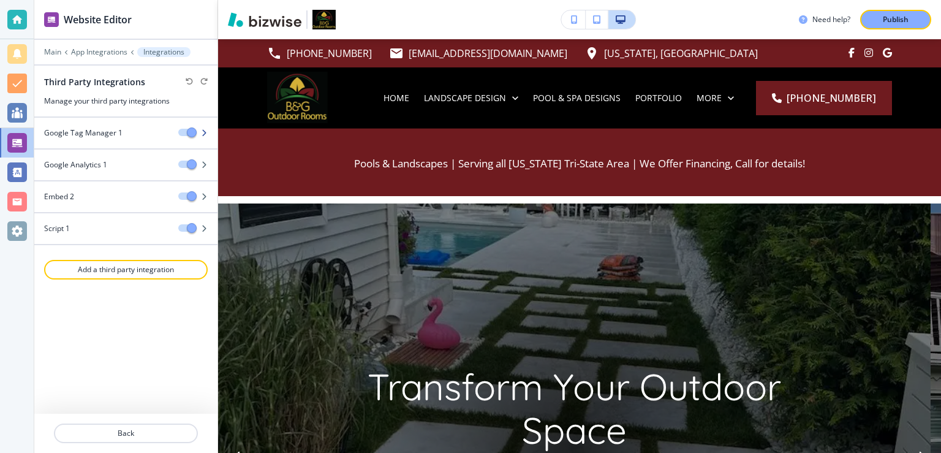
click at [135, 134] on div "Google Tag Manager 1" at bounding box center [101, 132] width 134 height 11
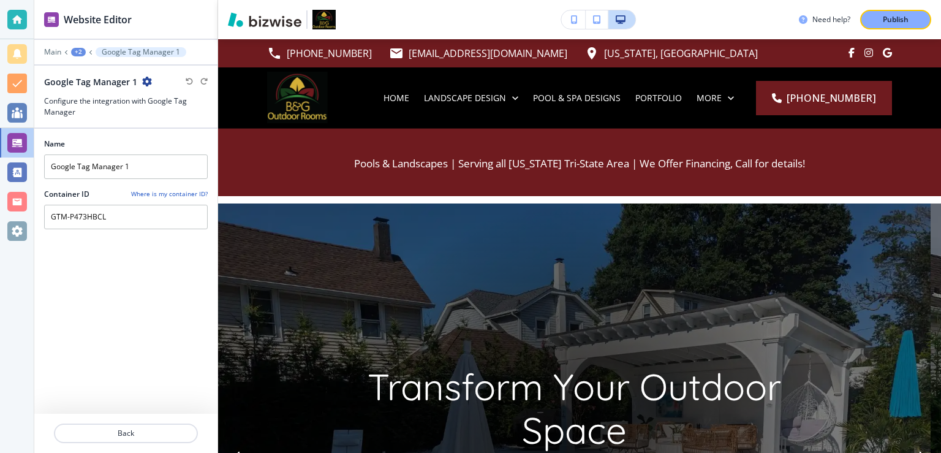
click at [77, 50] on div "+2" at bounding box center [78, 52] width 15 height 9
click at [51, 50] on p "Main" at bounding box center [52, 52] width 17 height 9
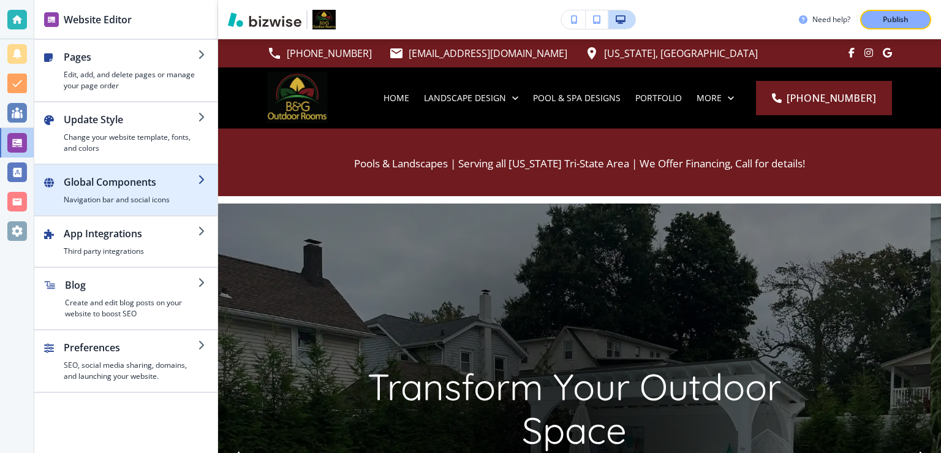
click at [127, 195] on h4 "Navigation bar and social icons" at bounding box center [131, 199] width 134 height 11
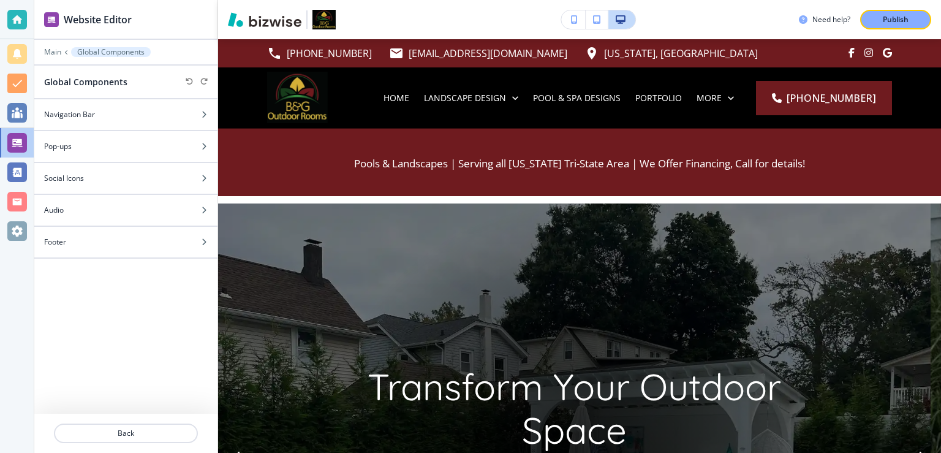
click at [61, 48] on div "Main Global Components" at bounding box center [126, 52] width 164 height 10
click at [45, 55] on p "Main" at bounding box center [52, 52] width 17 height 9
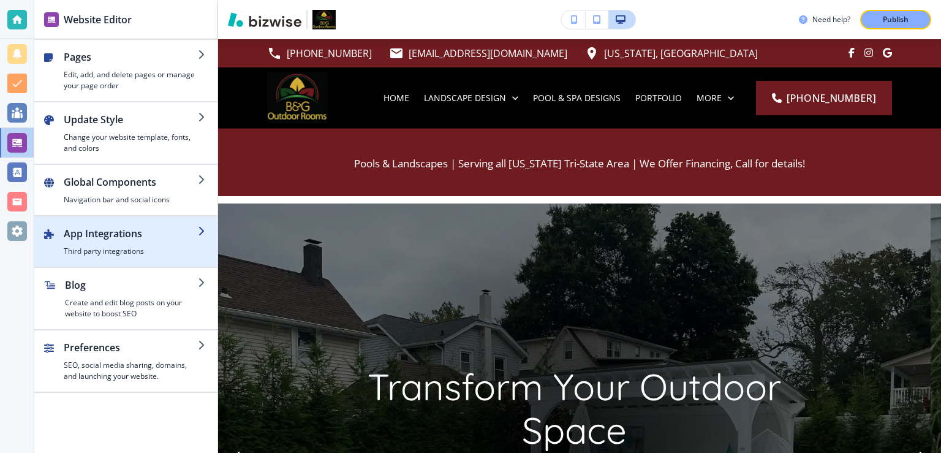
click at [127, 226] on h2 "App Integrations" at bounding box center [131, 233] width 134 height 15
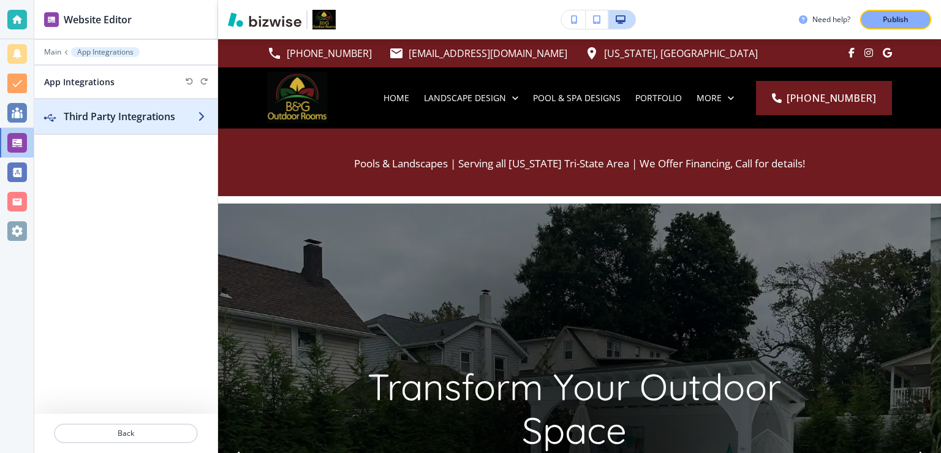
click at [153, 112] on h2 "Third Party Integrations" at bounding box center [131, 116] width 134 height 15
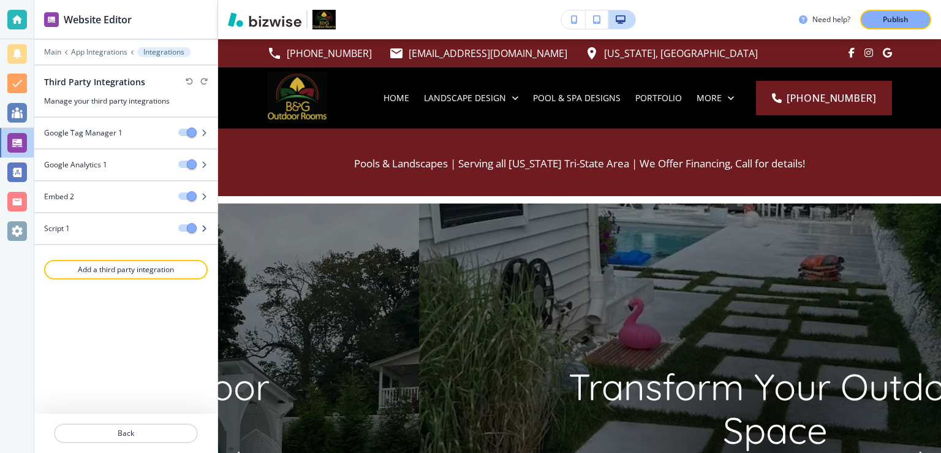
click at [111, 229] on div "Script 1" at bounding box center [101, 228] width 134 height 11
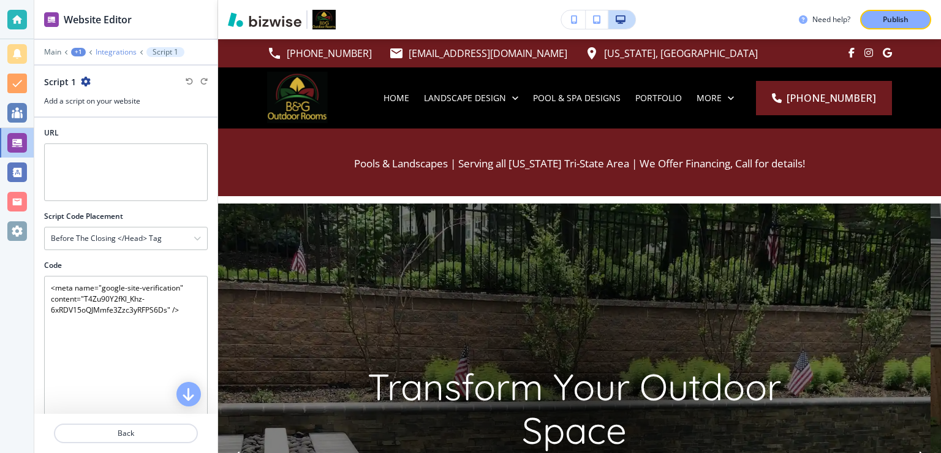
click at [106, 54] on p "Integrations" at bounding box center [116, 52] width 41 height 9
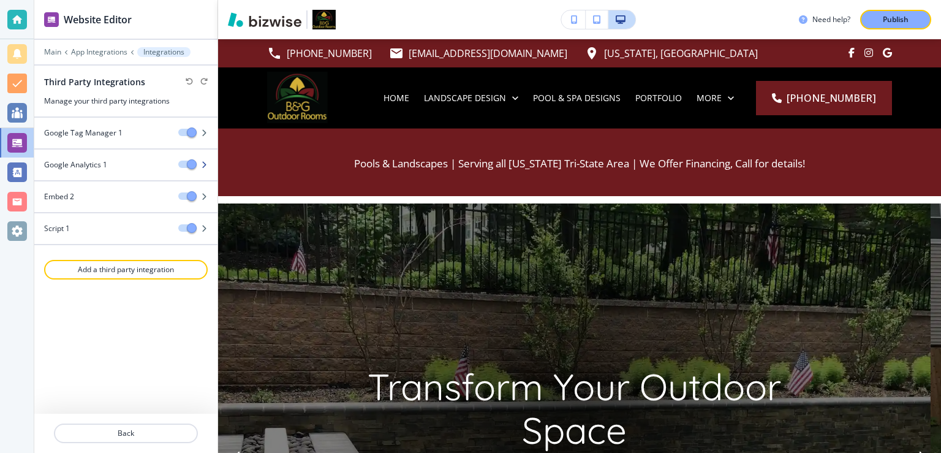
click at [138, 169] on div "Google Analytics 1" at bounding box center [101, 164] width 134 height 11
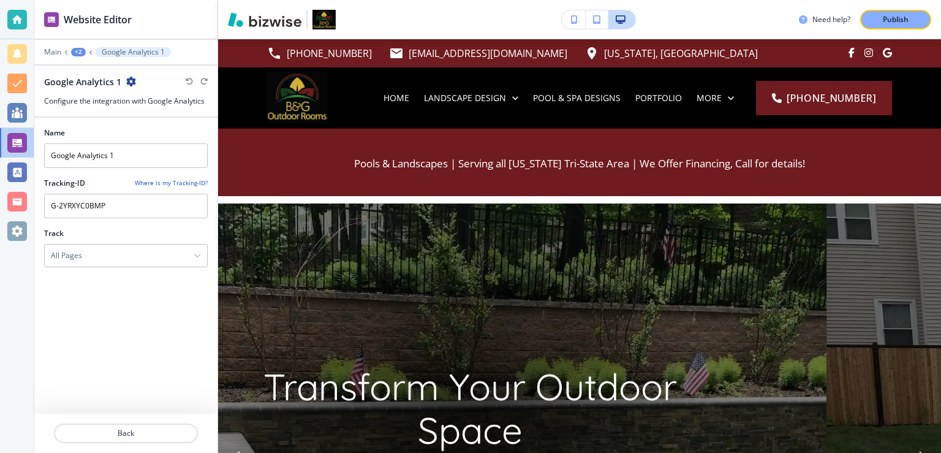
click at [77, 51] on div "+2" at bounding box center [78, 52] width 15 height 9
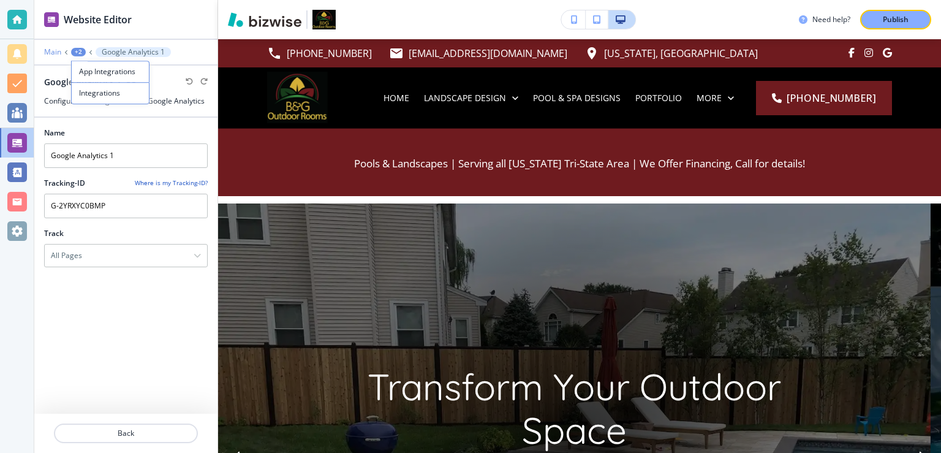
click at [56, 51] on p "Main" at bounding box center [52, 52] width 17 height 9
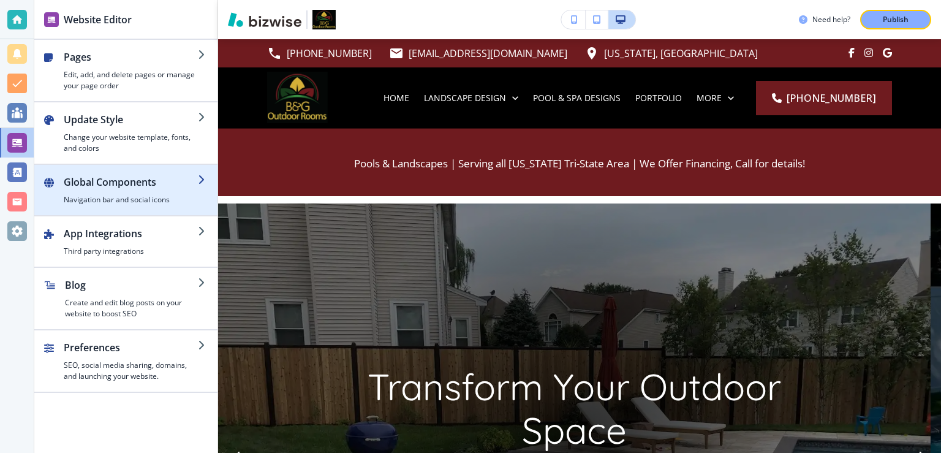
click at [138, 191] on div "button" at bounding box center [131, 191] width 134 height 5
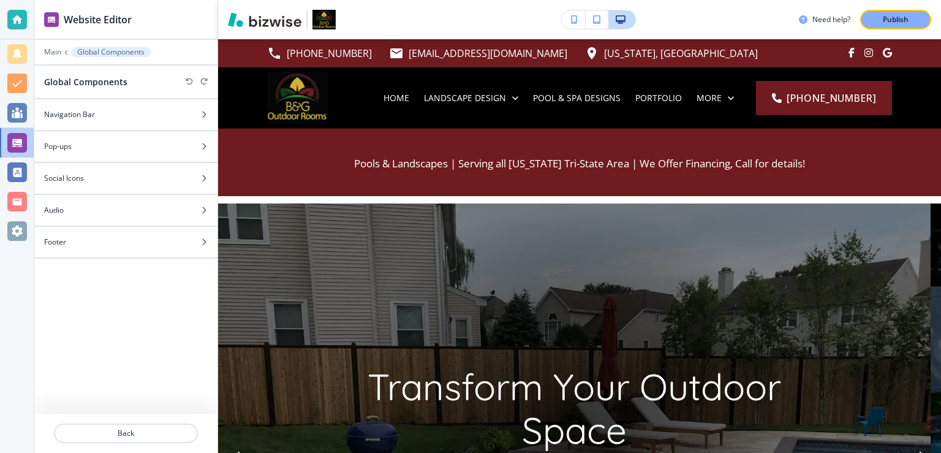
click at [54, 57] on div at bounding box center [125, 60] width 183 height 7
click at [55, 52] on p "Main" at bounding box center [52, 52] width 17 height 9
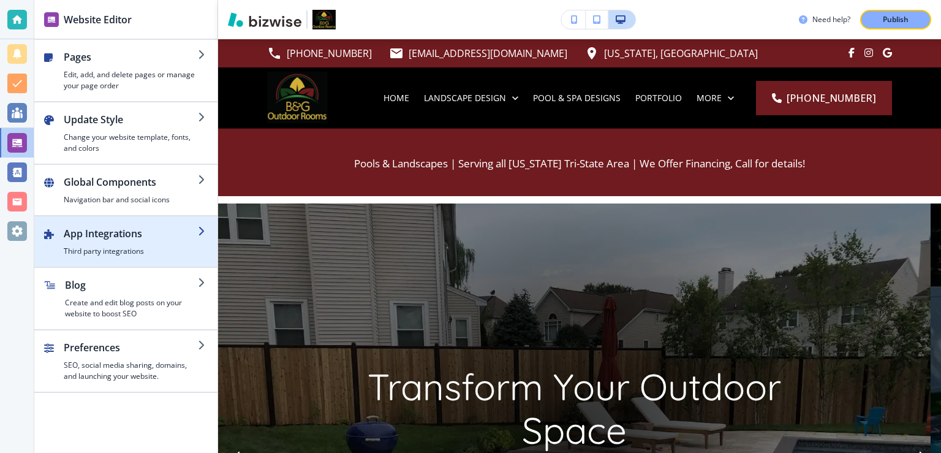
click at [133, 259] on div "button" at bounding box center [125, 262] width 183 height 10
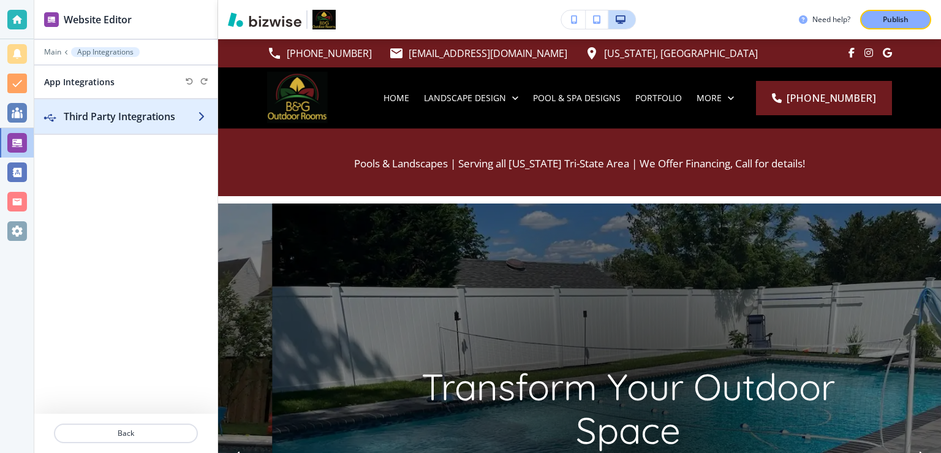
click at [163, 123] on h2 "Third Party Integrations" at bounding box center [131, 116] width 134 height 15
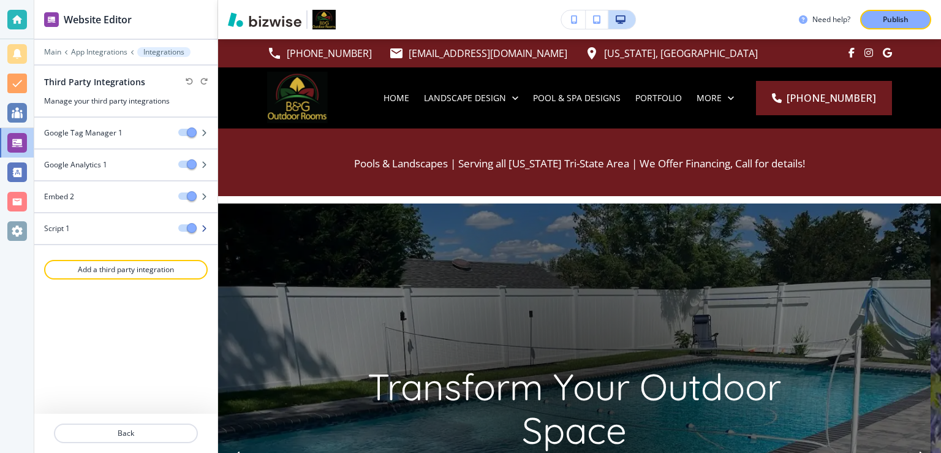
click at [203, 225] on icon "button" at bounding box center [203, 228] width 7 height 7
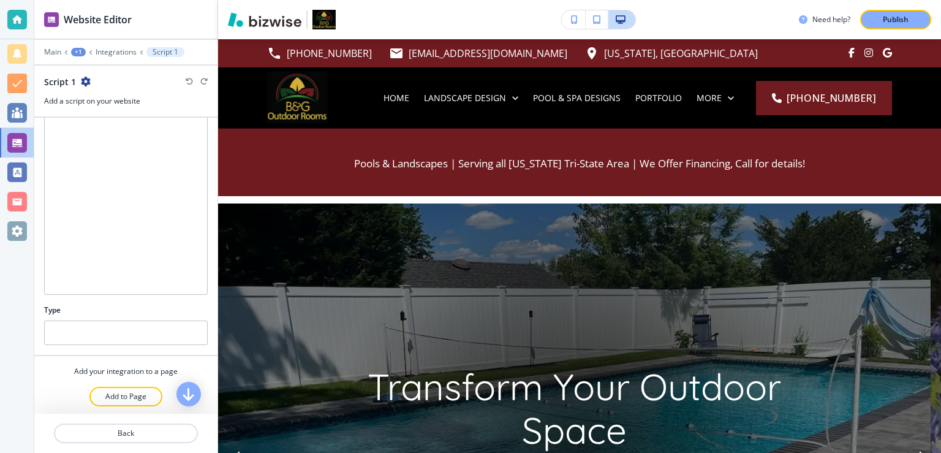
scroll to position [0, 0]
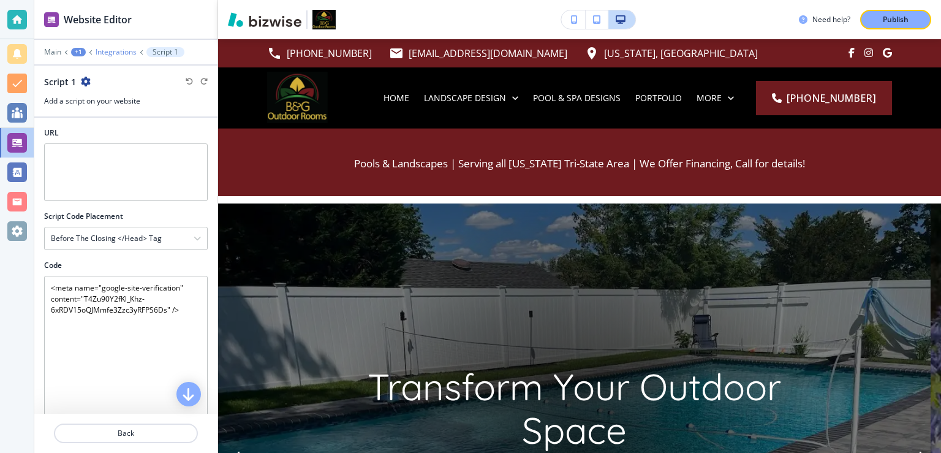
click at [107, 53] on p "Integrations" at bounding box center [116, 52] width 41 height 9
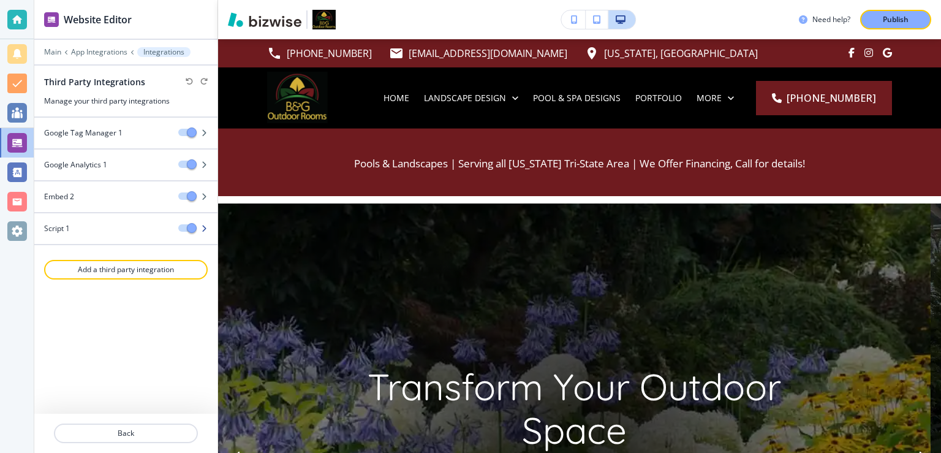
click at [80, 227] on div "Script 1" at bounding box center [101, 228] width 134 height 11
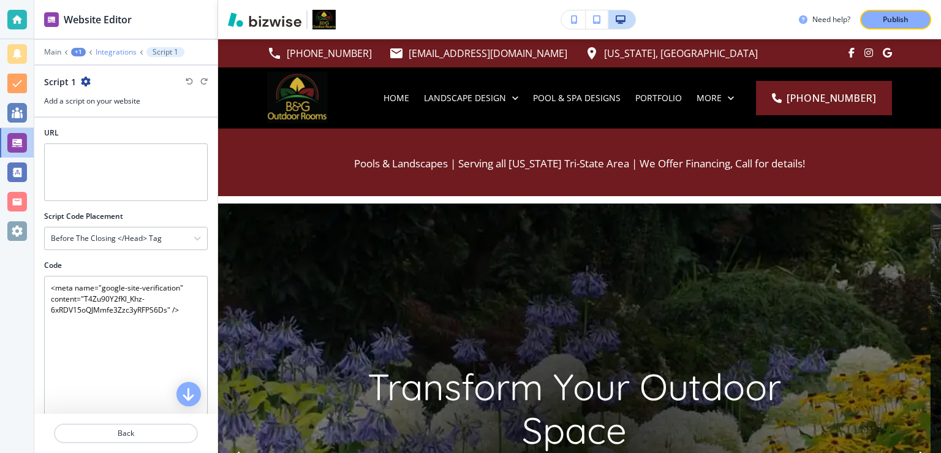
click at [114, 53] on p "Integrations" at bounding box center [116, 52] width 41 height 9
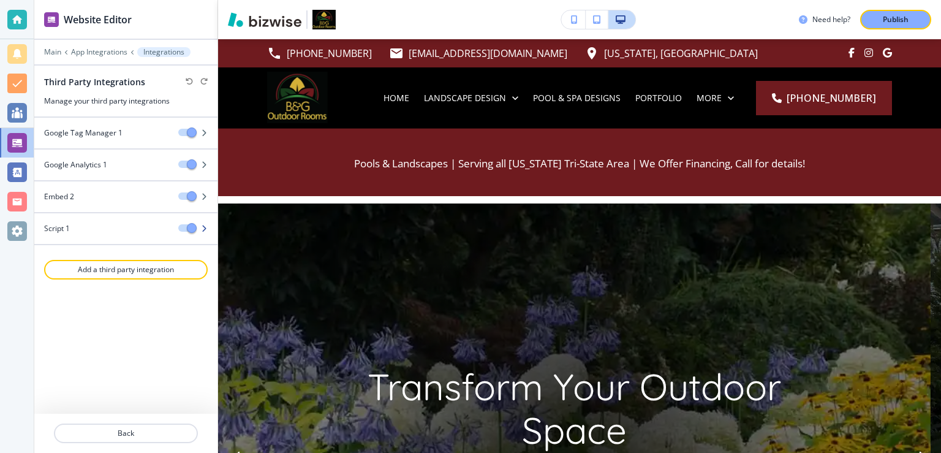
click at [191, 229] on span "button" at bounding box center [192, 228] width 10 height 10
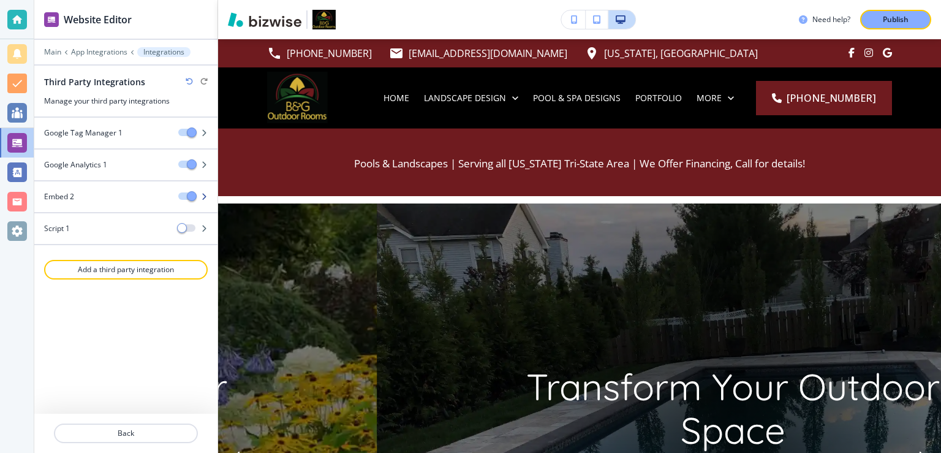
click at [147, 195] on div "Embed 2" at bounding box center [101, 196] width 134 height 11
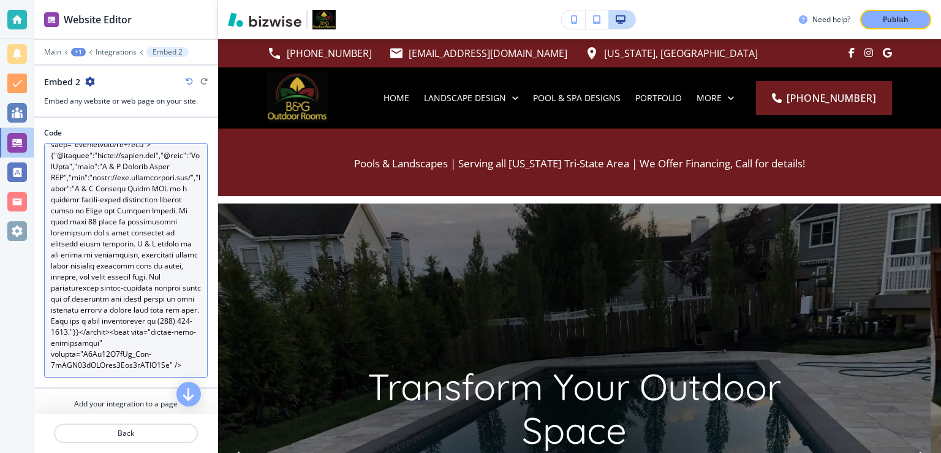
scroll to position [33, 0]
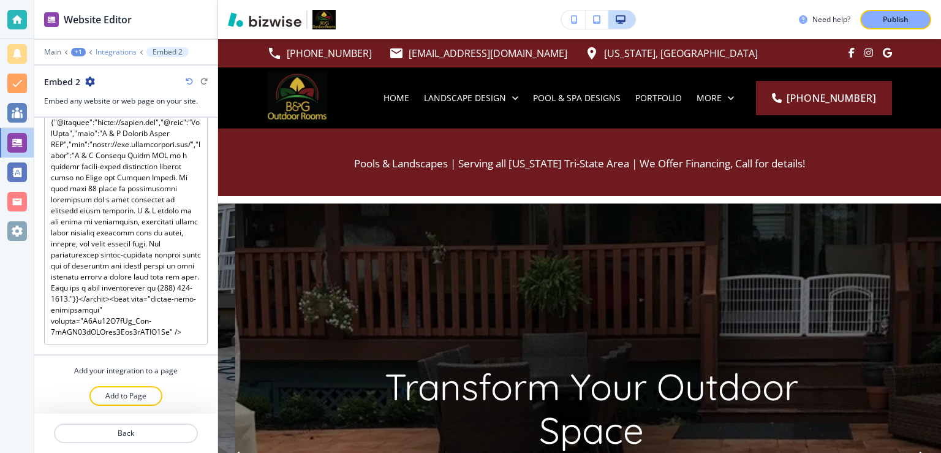
click at [105, 55] on p "Integrations" at bounding box center [116, 52] width 41 height 9
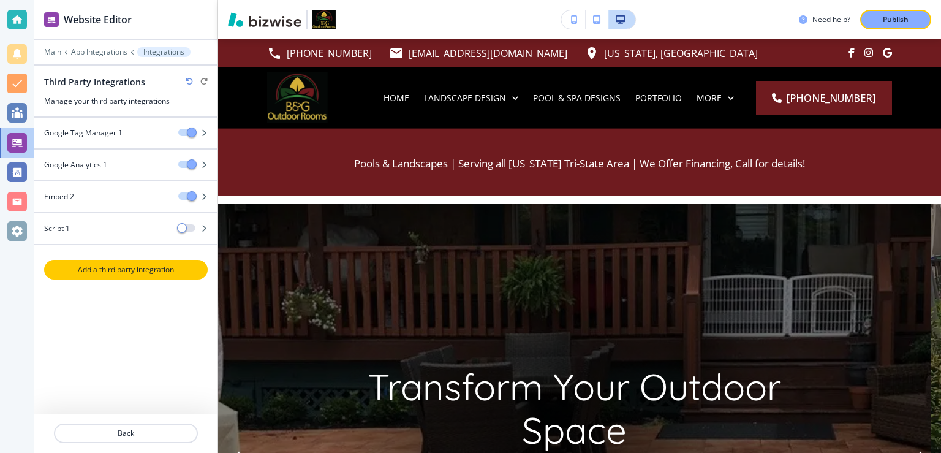
click at [111, 264] on p "Add a third party integration" at bounding box center [125, 269] width 161 height 11
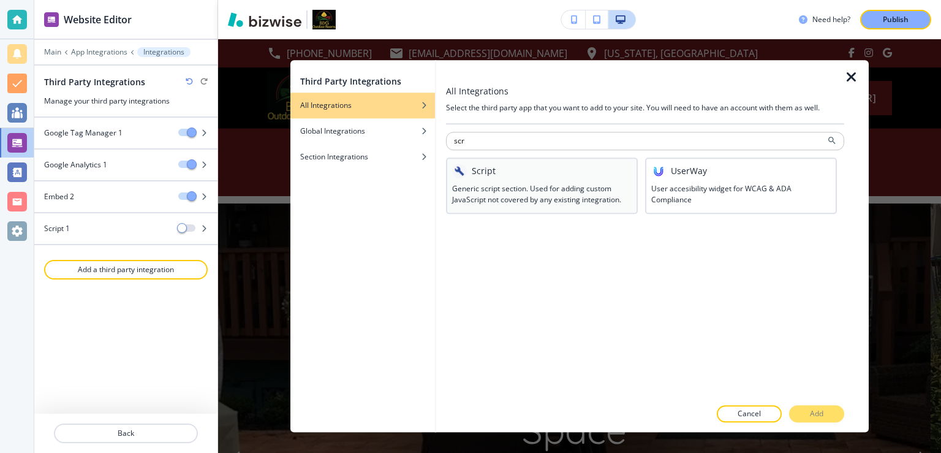
type input "scr"
click at [519, 178] on div at bounding box center [541, 180] width 179 height 5
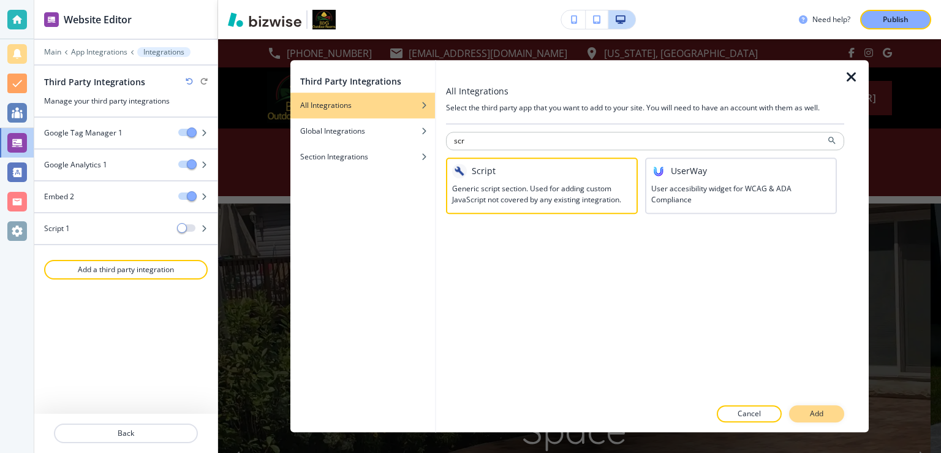
click at [813, 408] on button "Add" at bounding box center [816, 413] width 55 height 17
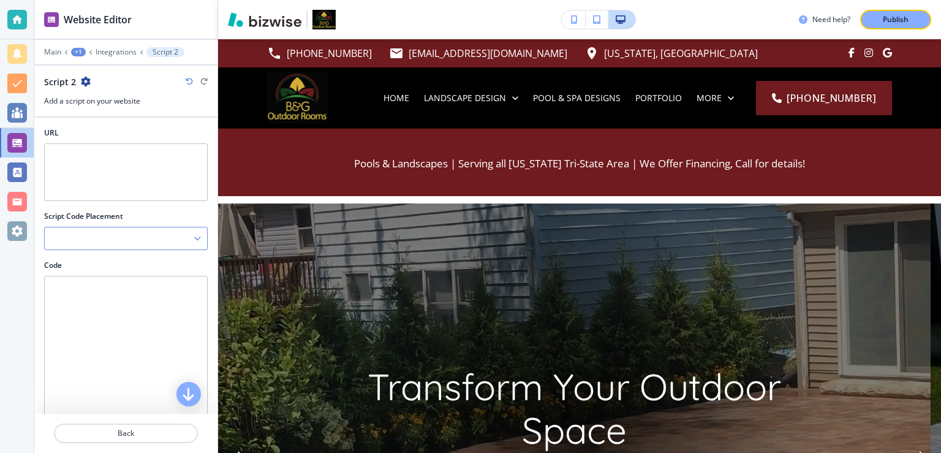
click at [78, 242] on div at bounding box center [126, 238] width 162 height 22
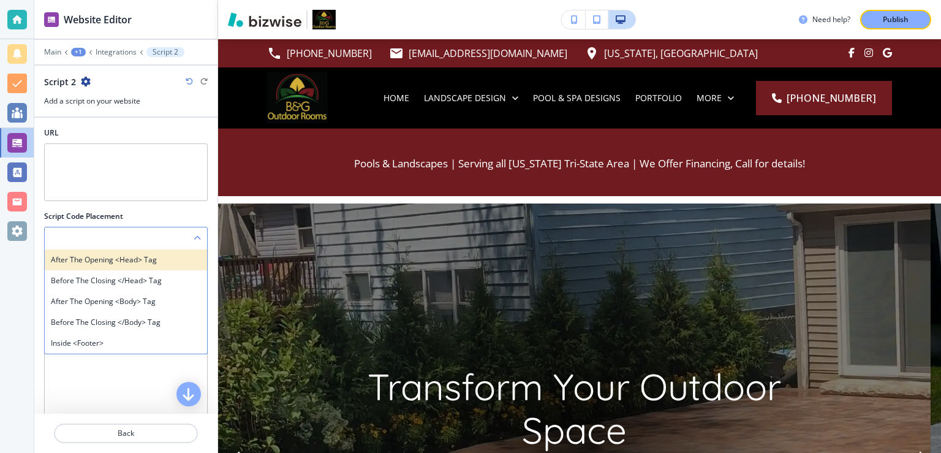
click at [100, 257] on h4 "After the opening <head> tag" at bounding box center [126, 259] width 150 height 11
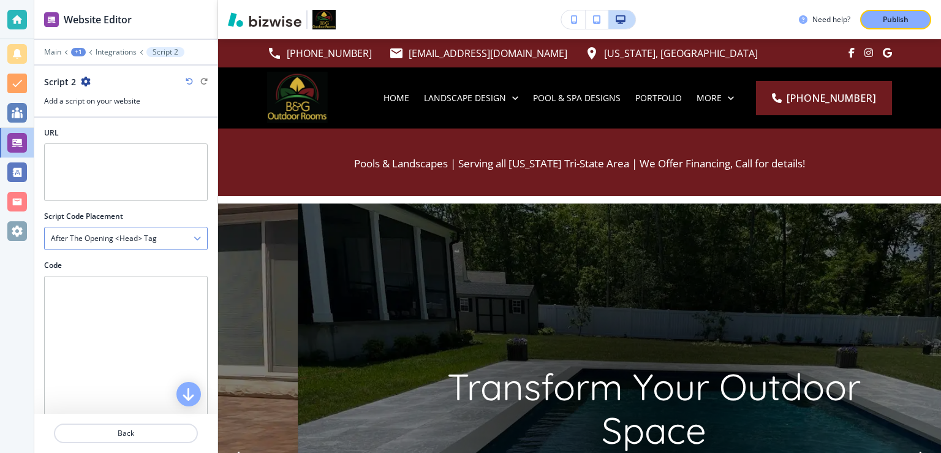
click at [118, 238] on h4 "After the opening <head> tag" at bounding box center [104, 238] width 106 height 11
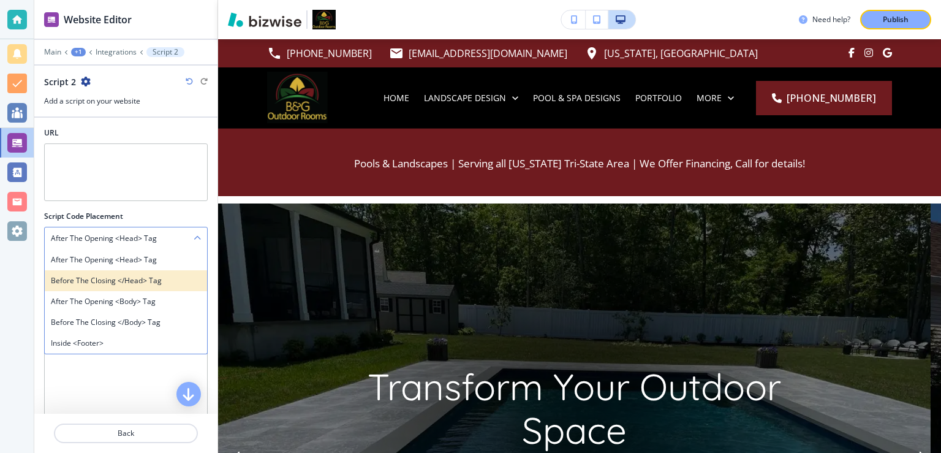
click at [110, 277] on h4 "Before the closing </head> tag" at bounding box center [126, 280] width 150 height 11
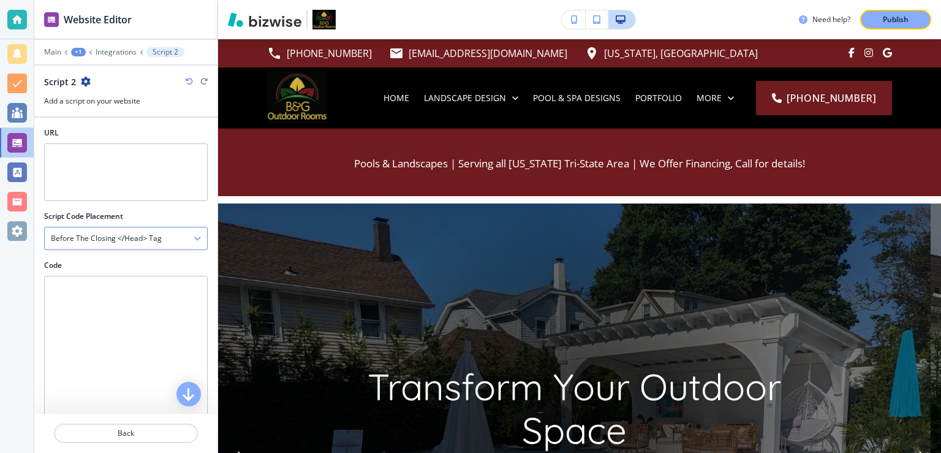
click at [118, 233] on h4 "Before the closing </head> tag" at bounding box center [106, 238] width 111 height 11
click at [125, 121] on div at bounding box center [125, 123] width 183 height 10
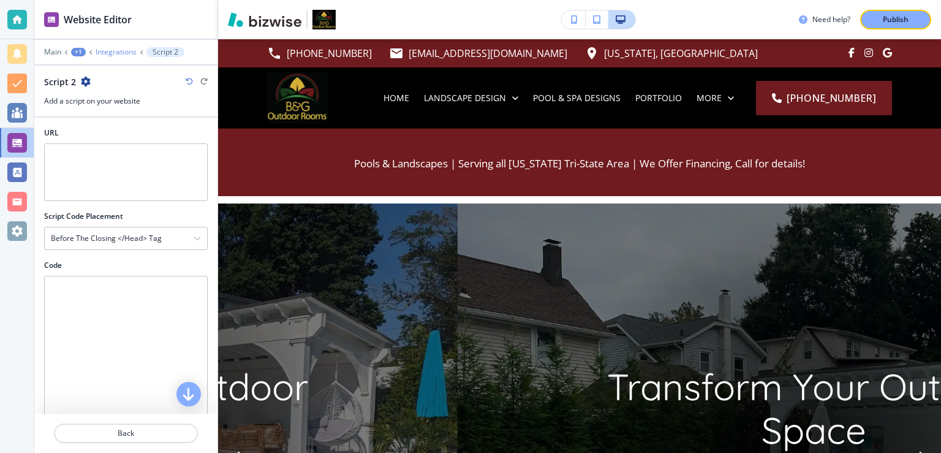
click at [108, 51] on p "Integrations" at bounding box center [116, 52] width 41 height 9
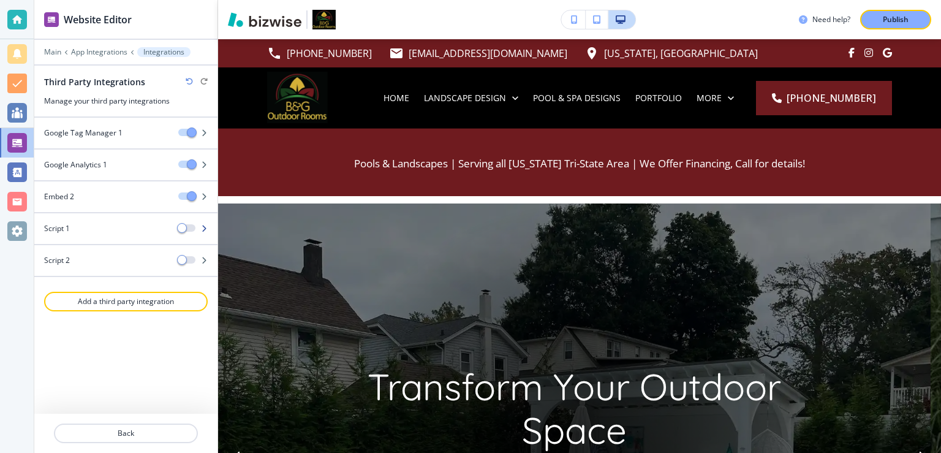
click at [116, 230] on div "Script 1" at bounding box center [101, 228] width 134 height 11
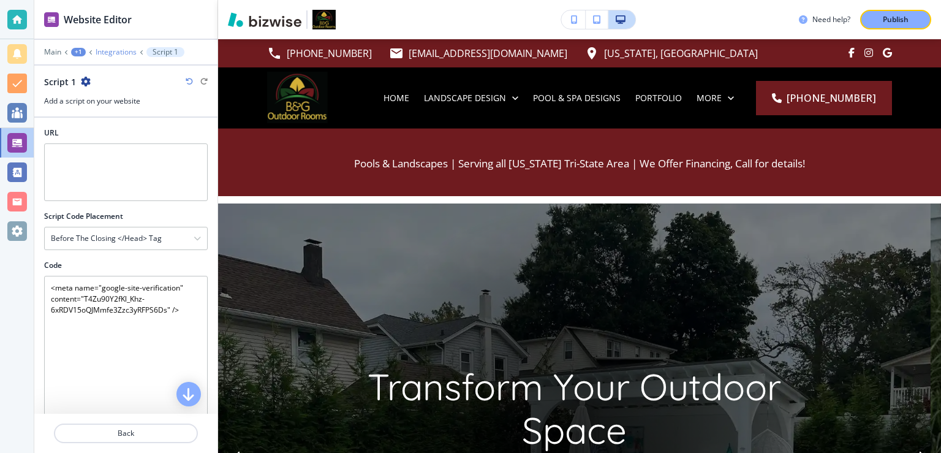
click at [111, 54] on p "Integrations" at bounding box center [116, 52] width 41 height 9
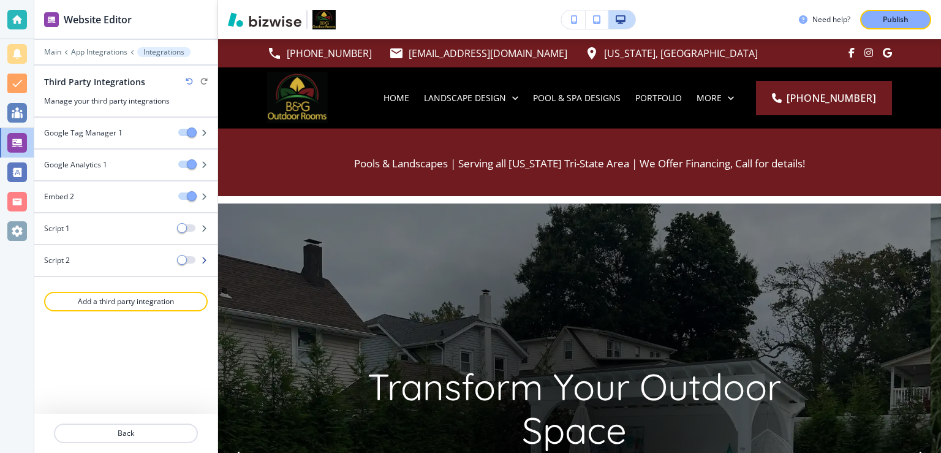
click at [105, 251] on div at bounding box center [125, 250] width 183 height 10
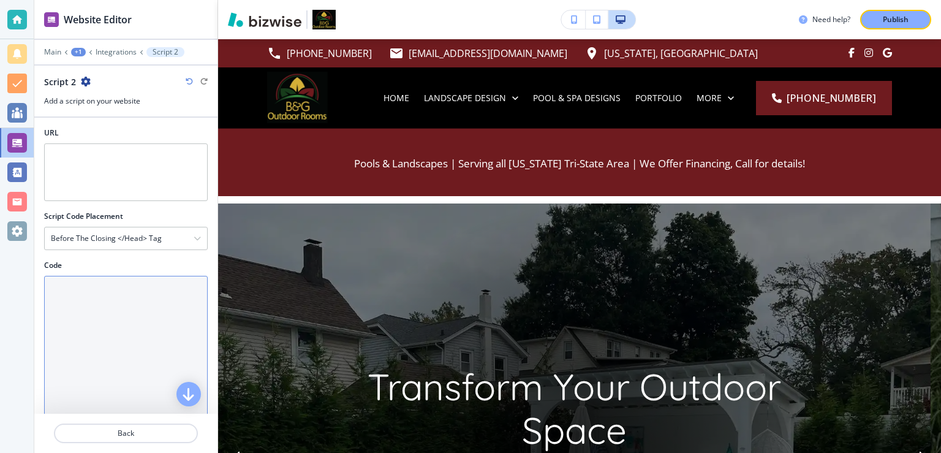
click at [94, 300] on textarea "Code" at bounding box center [126, 393] width 164 height 234
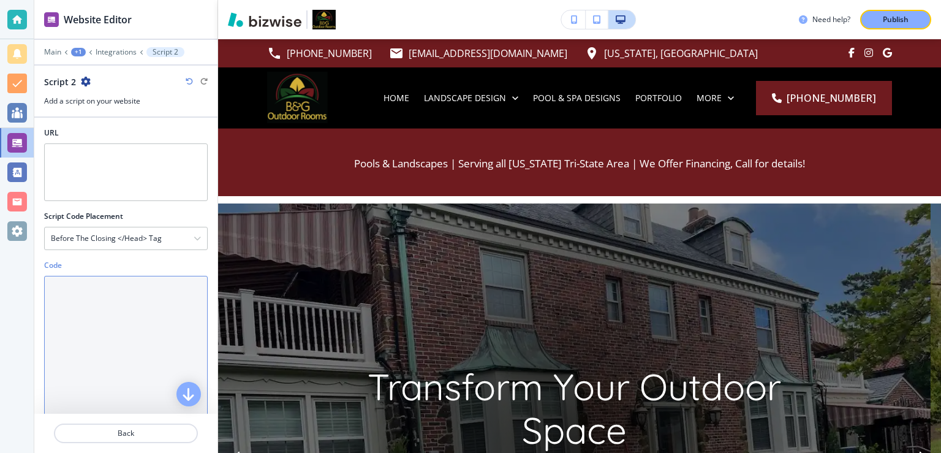
paste textarea "<!-- Google tag (gtag.js) --> <script async src="https://www.googletagmanager.c…"
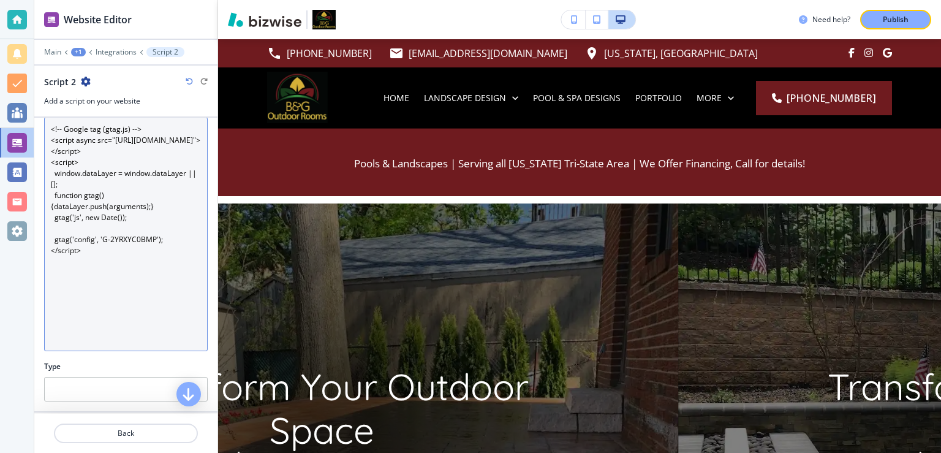
scroll to position [215, 0]
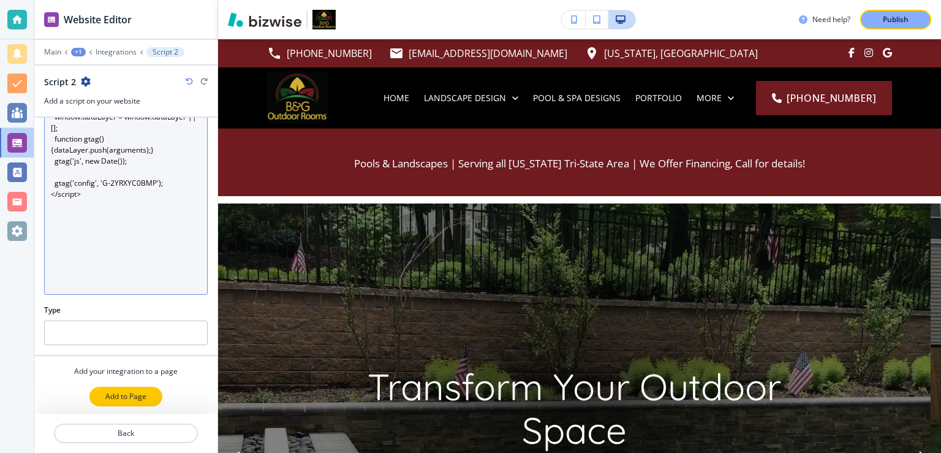
type textarea "<!-- Google tag (gtag.js) --> <script async src="https://www.googletagmanager.c…"
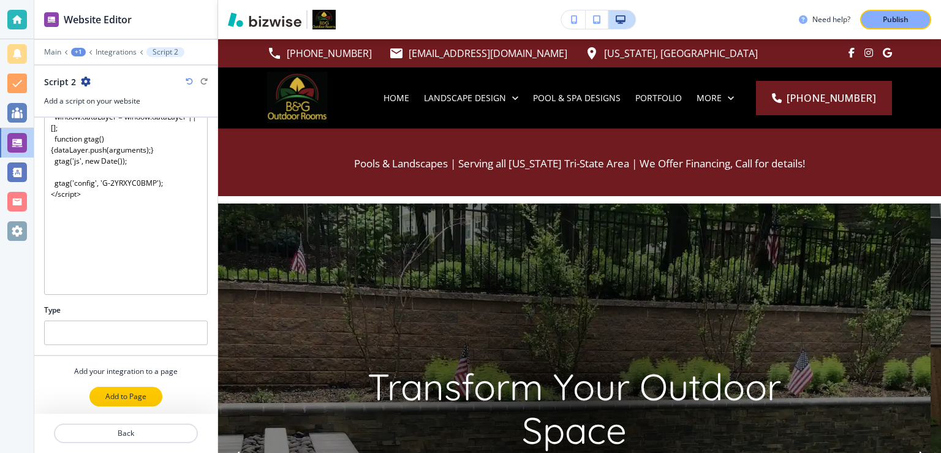
click at [124, 395] on p "Add to Page" at bounding box center [125, 396] width 41 height 11
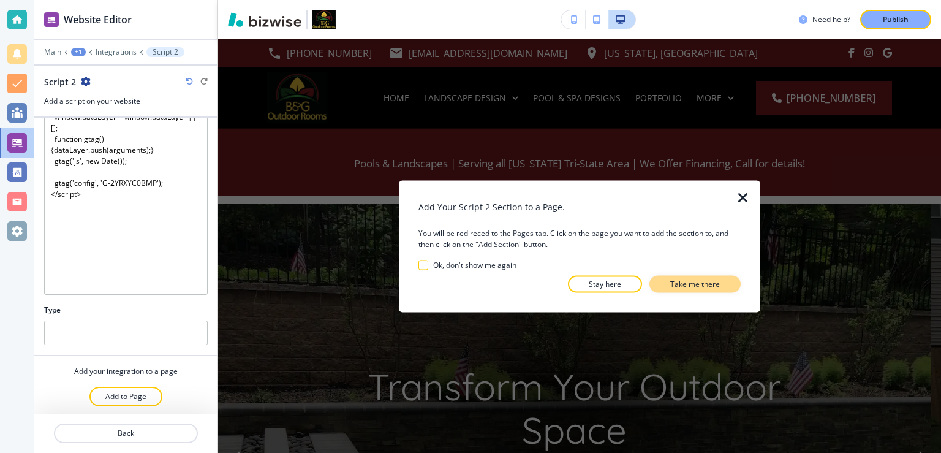
click at [683, 282] on p "Take me there" at bounding box center [695, 283] width 50 height 11
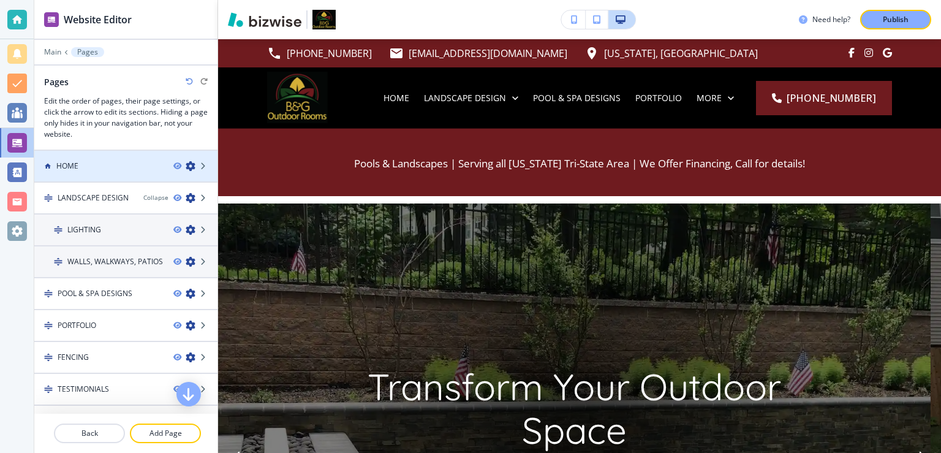
click at [109, 164] on div "HOME" at bounding box center [98, 165] width 129 height 11
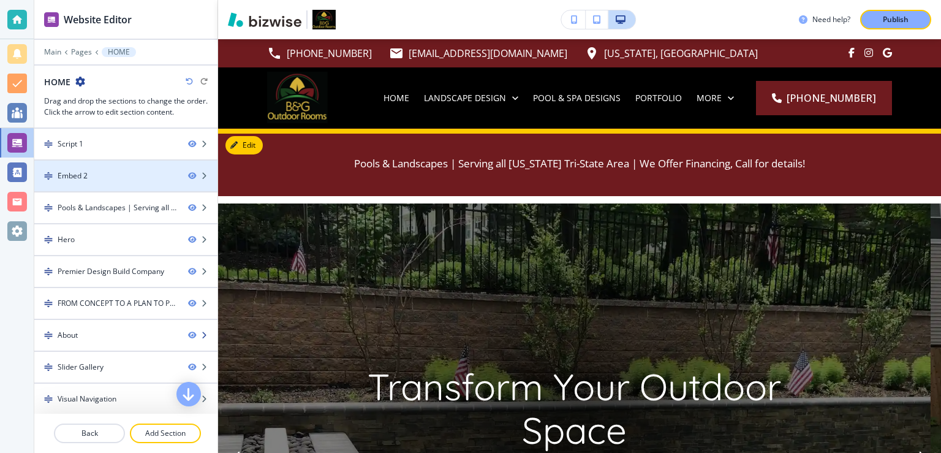
scroll to position [157, 0]
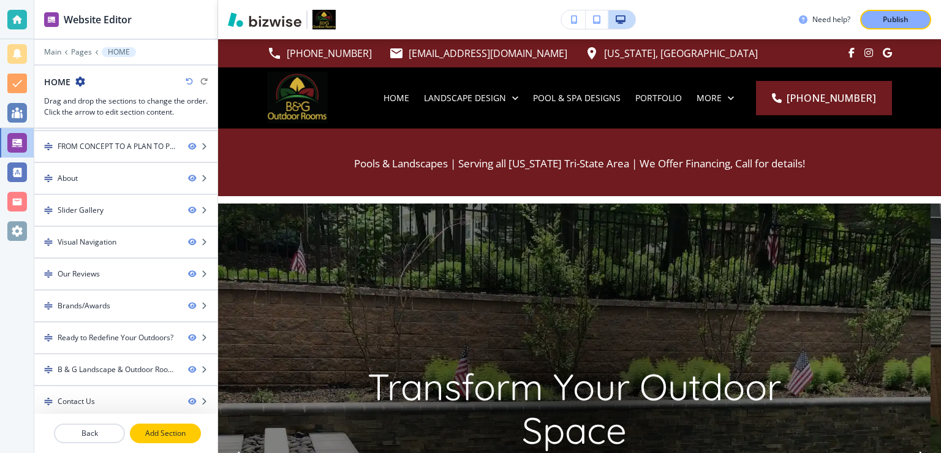
drag, startPoint x: 161, startPoint y: 431, endPoint x: 164, endPoint y: 423, distance: 9.1
click at [161, 430] on p "Add Section" at bounding box center [165, 433] width 69 height 11
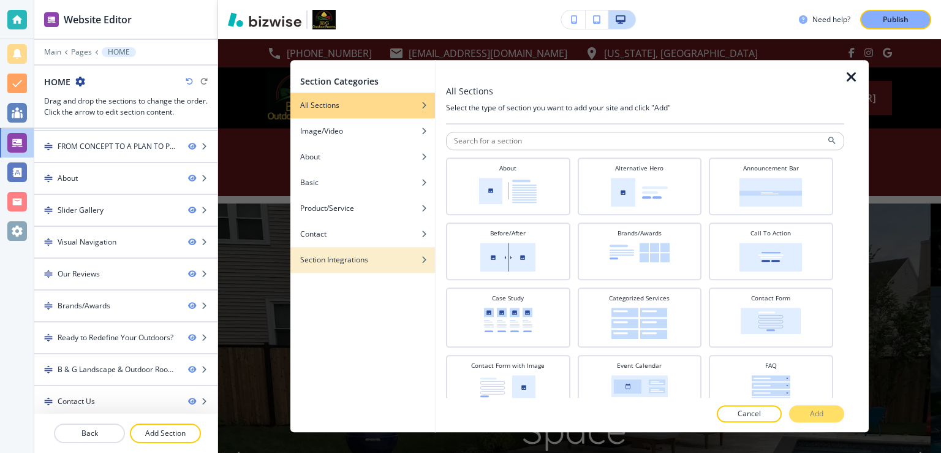
click at [353, 261] on h4 "Section Integrations" at bounding box center [334, 259] width 68 height 11
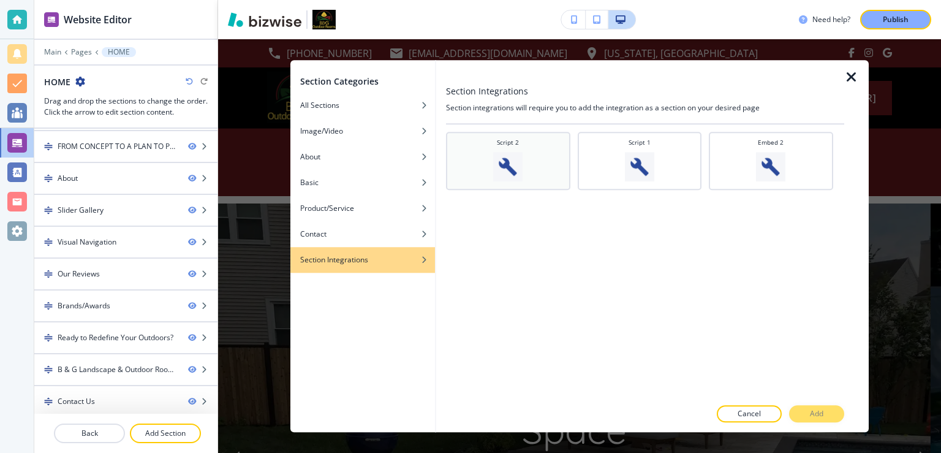
click at [457, 168] on div "Script 2" at bounding box center [508, 159] width 112 height 43
click at [825, 417] on button "Add" at bounding box center [816, 413] width 55 height 17
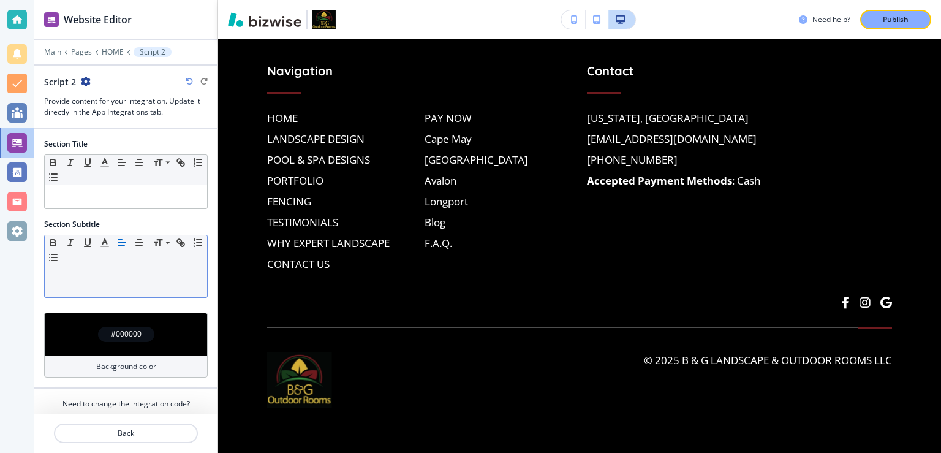
scroll to position [38, 0]
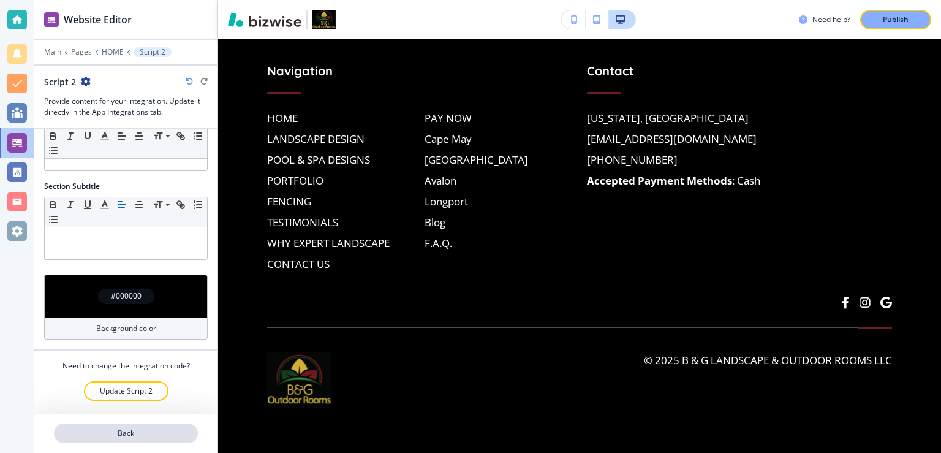
click at [138, 430] on p "Back" at bounding box center [126, 433] width 142 height 11
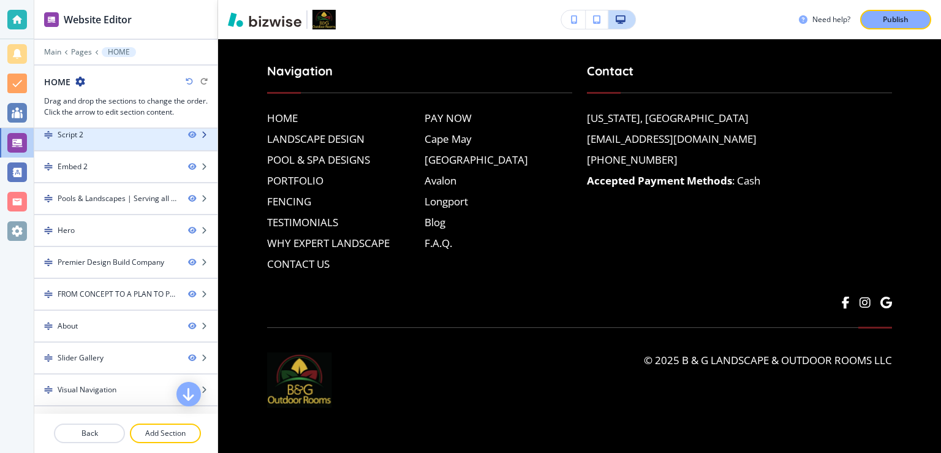
scroll to position [0, 0]
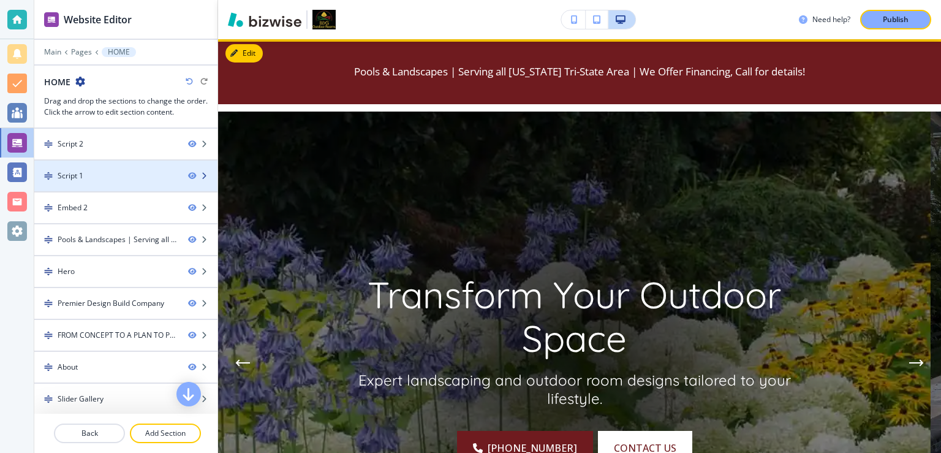
click at [116, 168] on div at bounding box center [125, 165] width 183 height 10
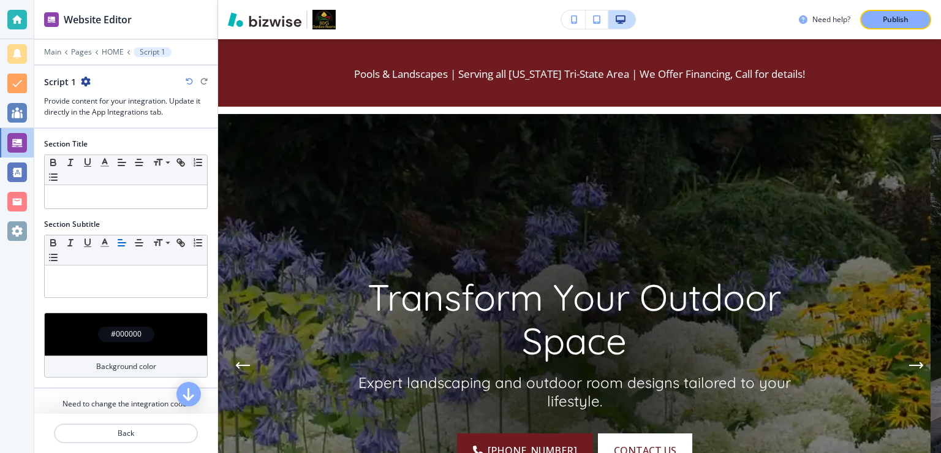
scroll to position [38, 0]
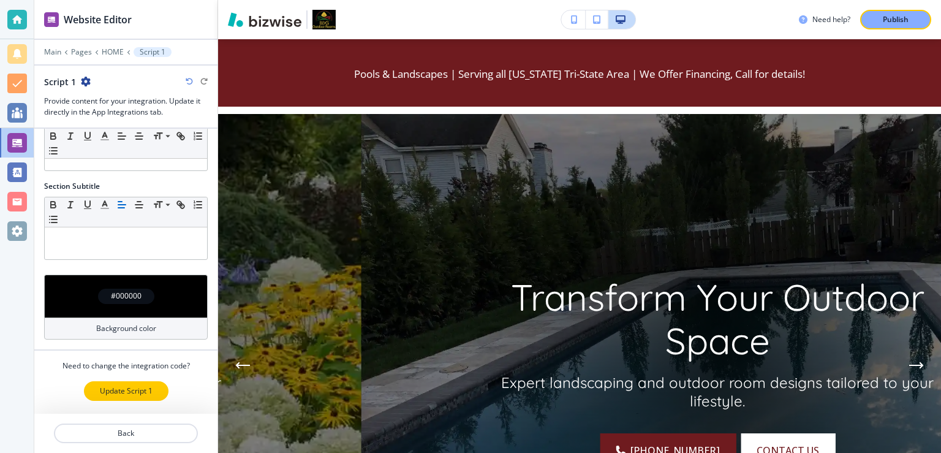
click at [119, 392] on p "Update Script 1" at bounding box center [126, 390] width 53 height 11
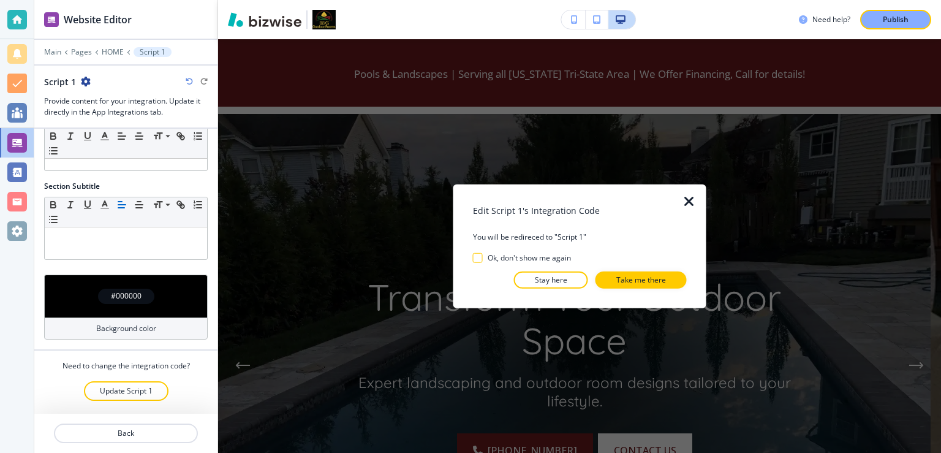
click at [687, 197] on icon "button" at bounding box center [689, 201] width 15 height 15
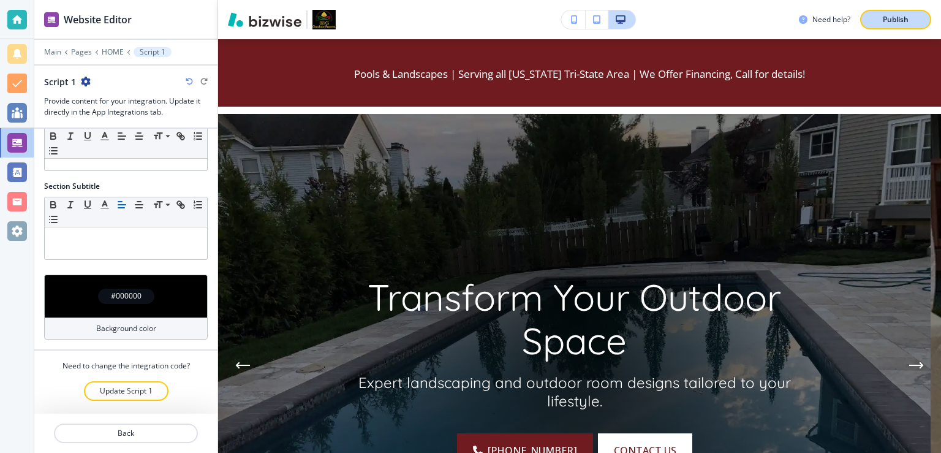
click at [897, 18] on p "Publish" at bounding box center [896, 19] width 26 height 11
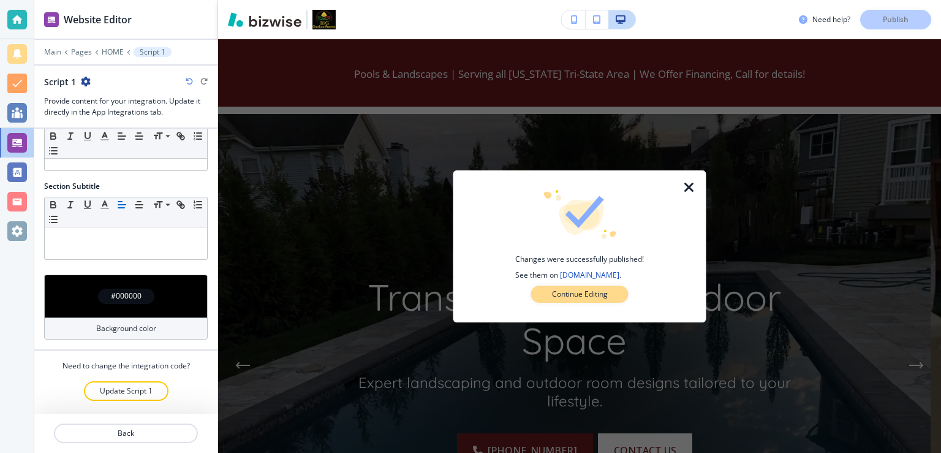
click at [592, 293] on p "Continue Editing" at bounding box center [580, 294] width 56 height 11
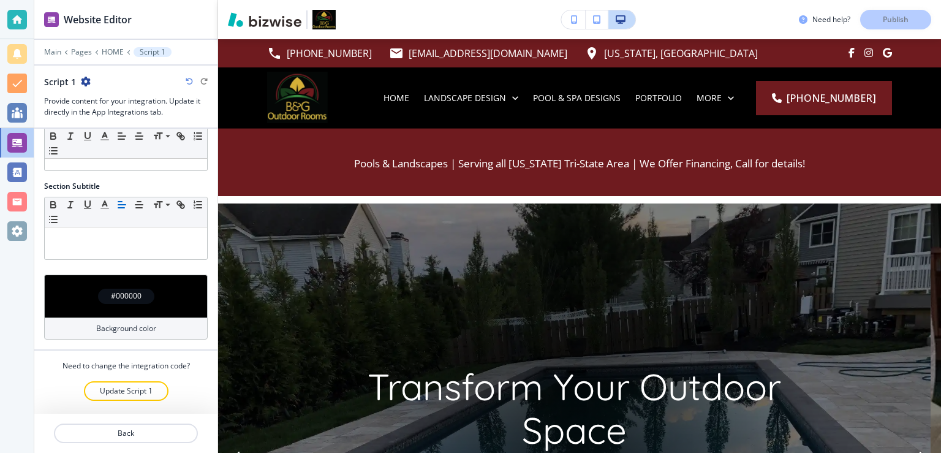
click at [86, 82] on icon "button" at bounding box center [86, 82] width 10 height 10
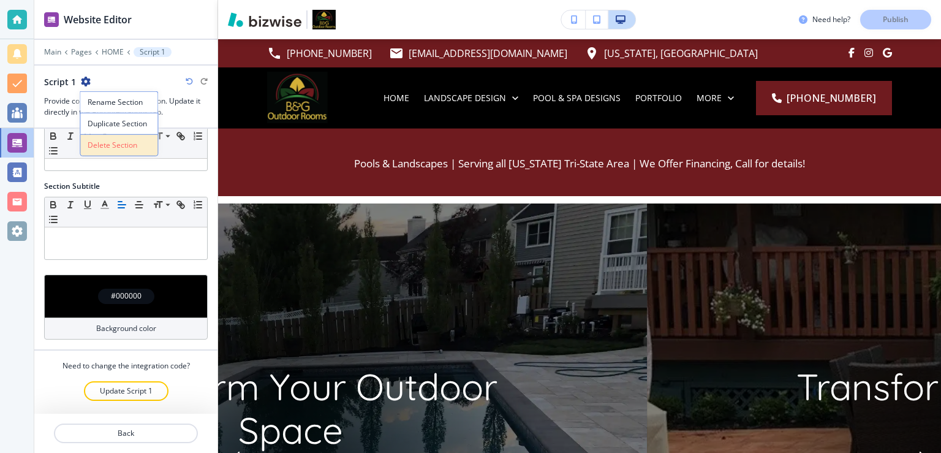
click at [106, 141] on p "Delete Section" at bounding box center [119, 145] width 62 height 11
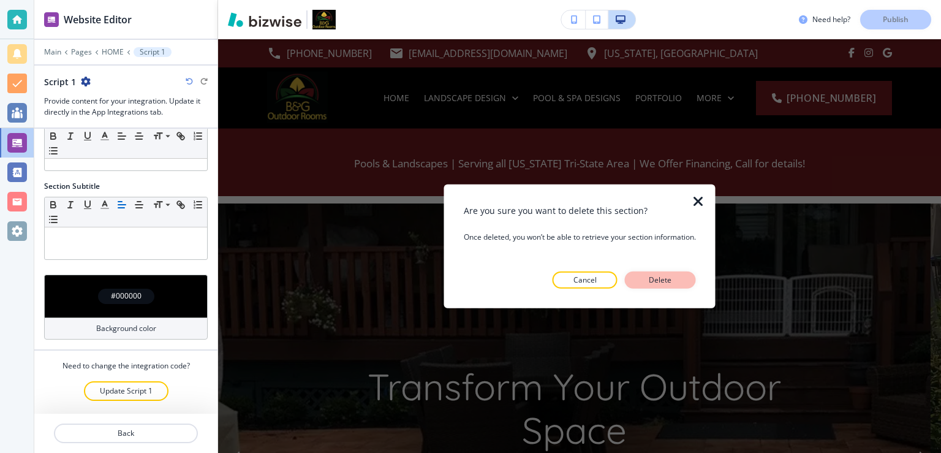
click at [666, 282] on p "Delete" at bounding box center [660, 279] width 29 height 11
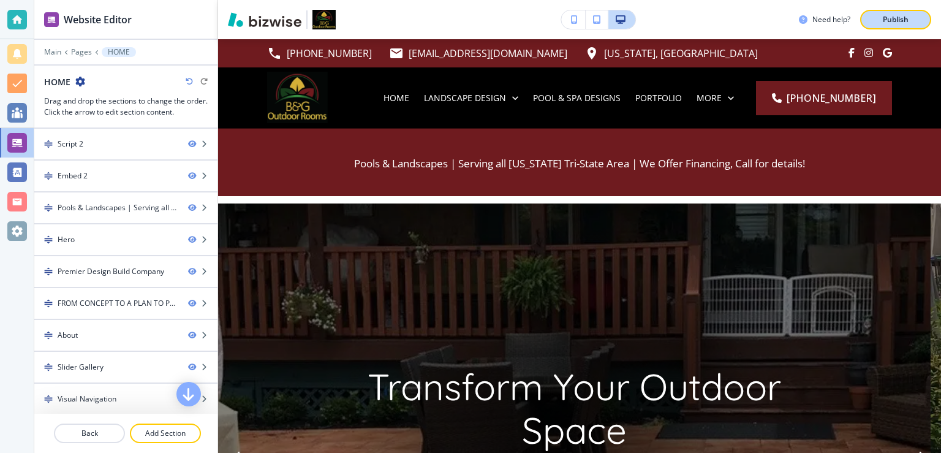
click at [871, 18] on button "Publish" at bounding box center [895, 20] width 71 height 20
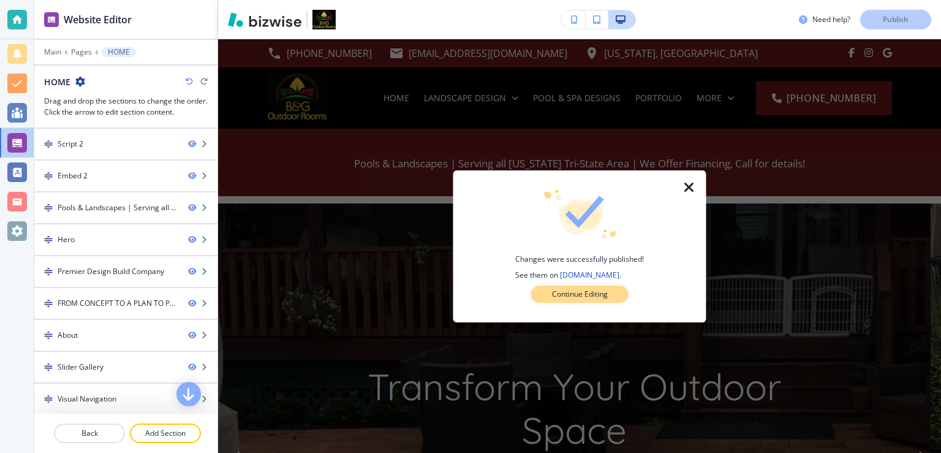
click at [562, 290] on p "Continue Editing" at bounding box center [580, 294] width 56 height 11
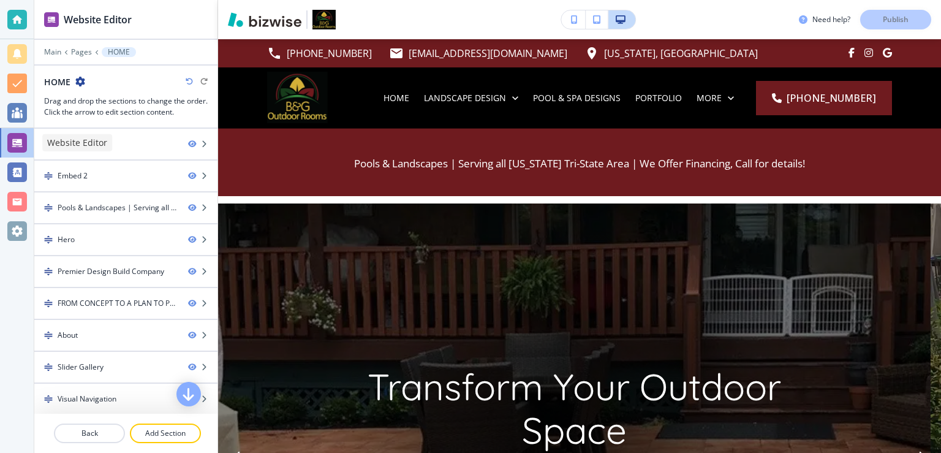
click at [12, 134] on div at bounding box center [17, 143] width 20 height 20
click at [15, 225] on div at bounding box center [17, 231] width 20 height 20
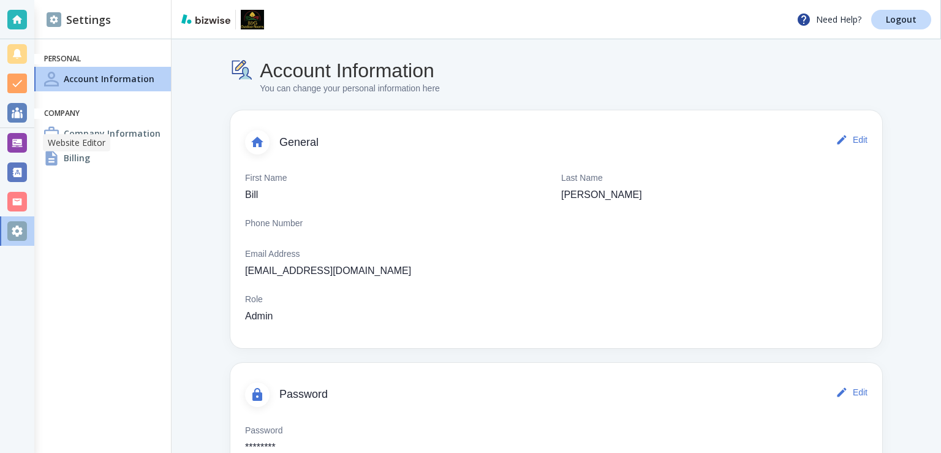
click at [17, 136] on div at bounding box center [17, 143] width 20 height 20
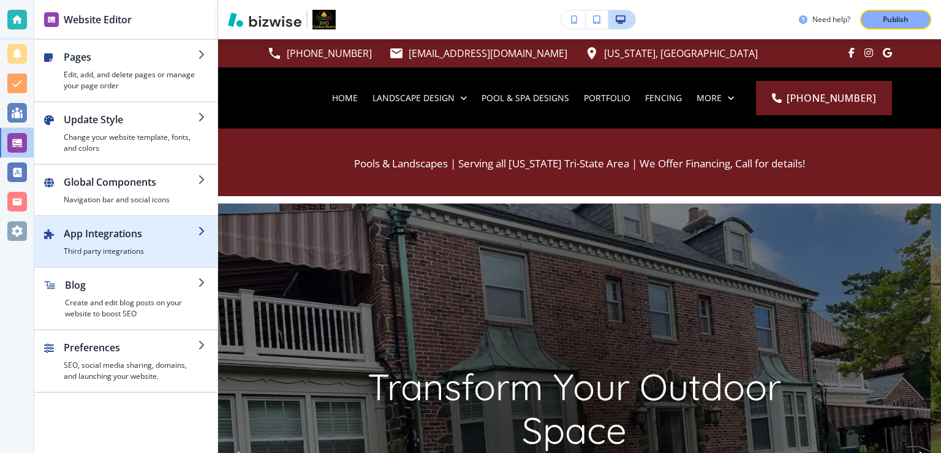
click at [123, 232] on h2 "App Integrations" at bounding box center [131, 233] width 134 height 15
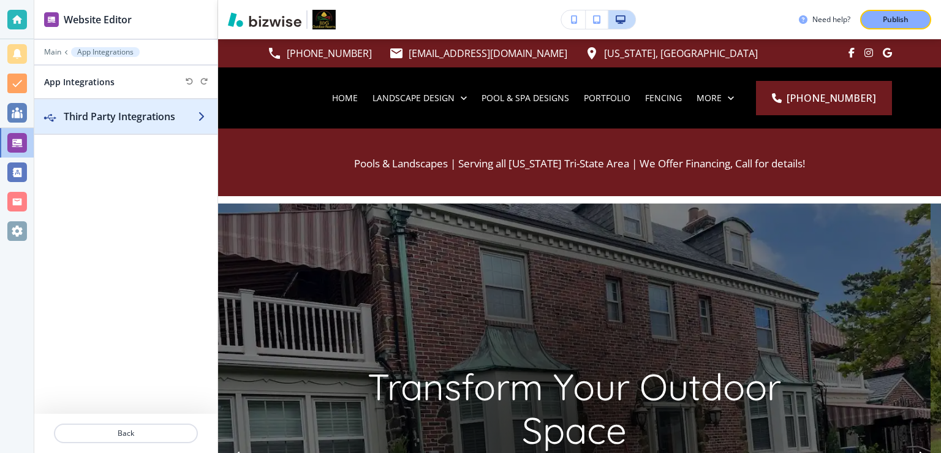
click at [116, 116] on h2 "Third Party Integrations" at bounding box center [131, 116] width 134 height 15
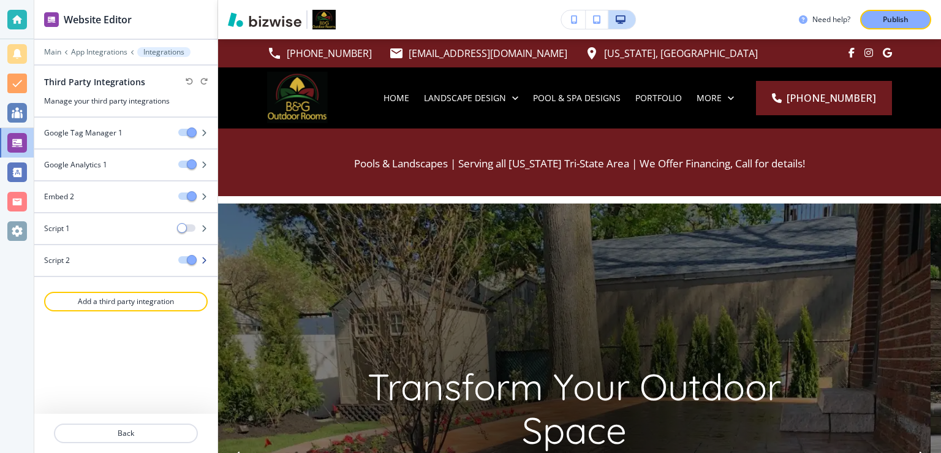
click at [145, 263] on div "Script 2" at bounding box center [101, 260] width 134 height 11
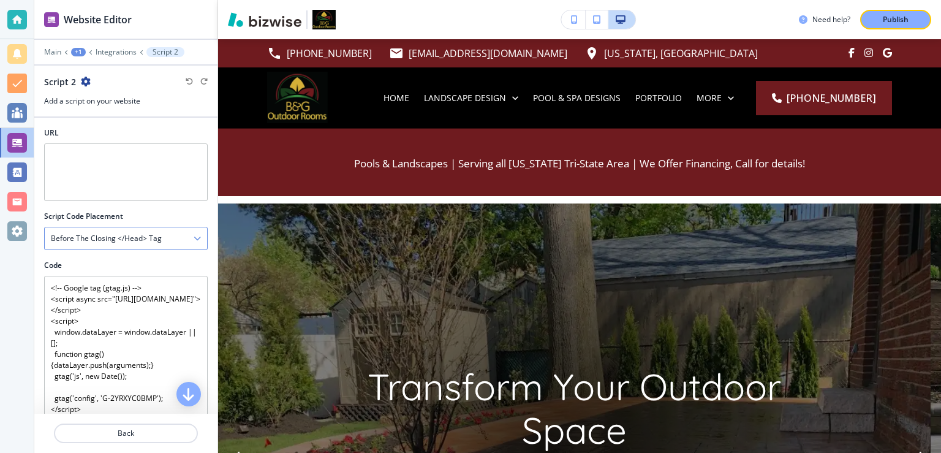
click at [150, 229] on div "Before the closing </head> tag" at bounding box center [126, 238] width 162 height 22
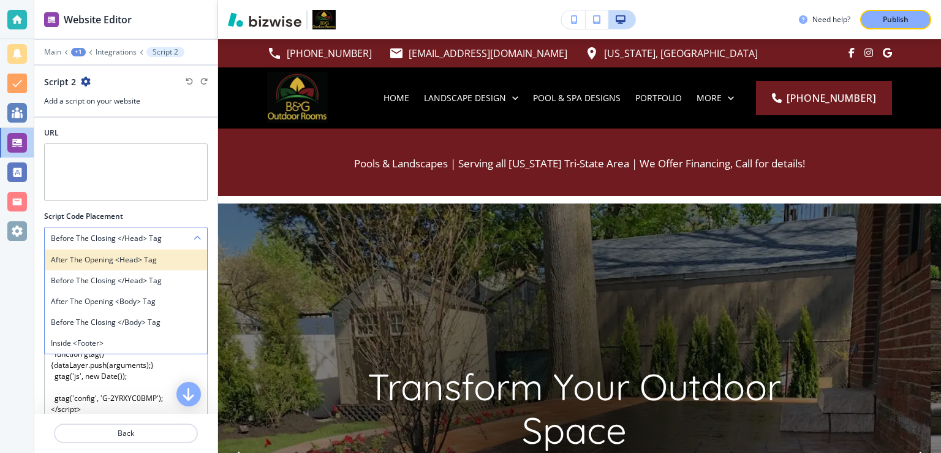
click at [124, 263] on h4 "After the opening <head> tag" at bounding box center [126, 259] width 150 height 11
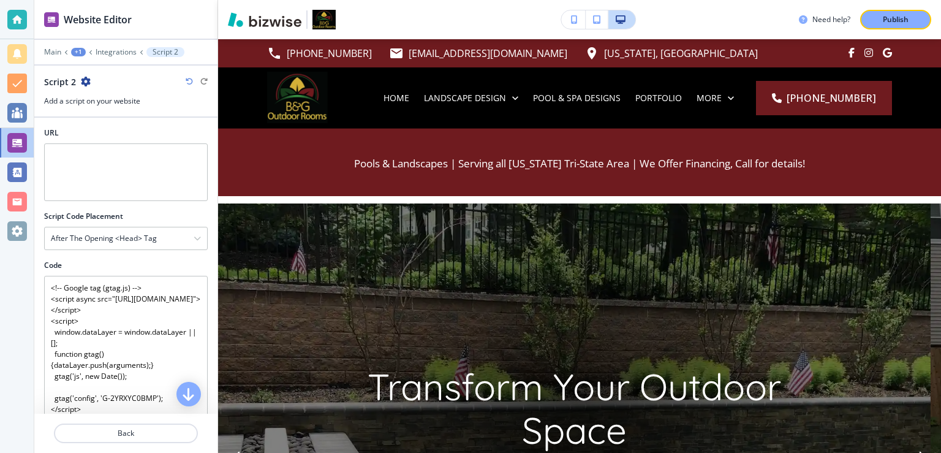
click at [148, 121] on div at bounding box center [125, 123] width 183 height 10
click at [906, 13] on button "Publish" at bounding box center [895, 20] width 71 height 20
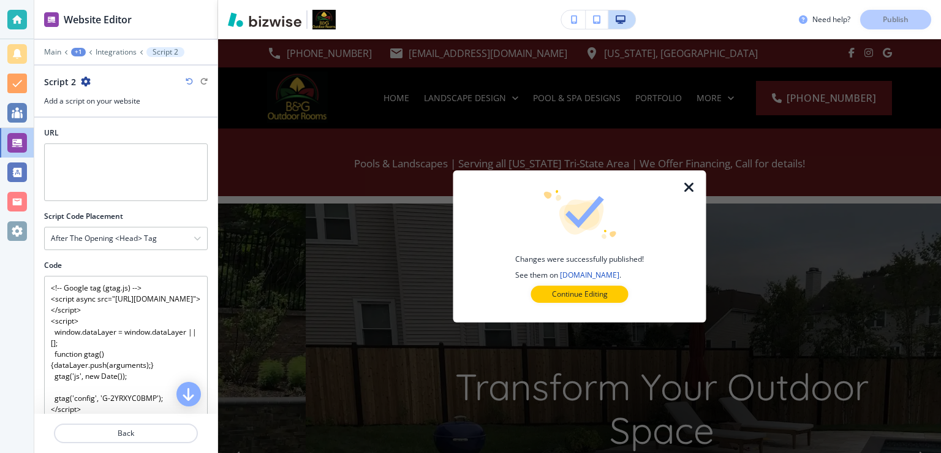
click at [565, 294] on p "Continue Editing" at bounding box center [580, 294] width 56 height 11
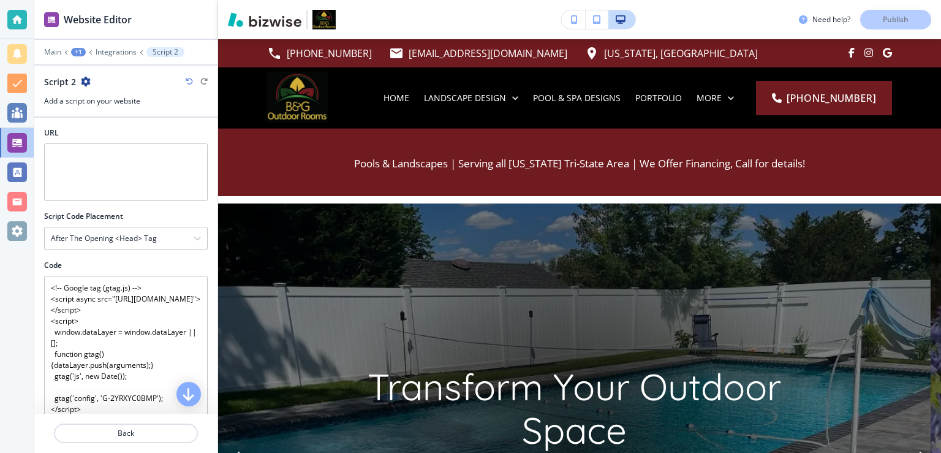
scroll to position [215, 0]
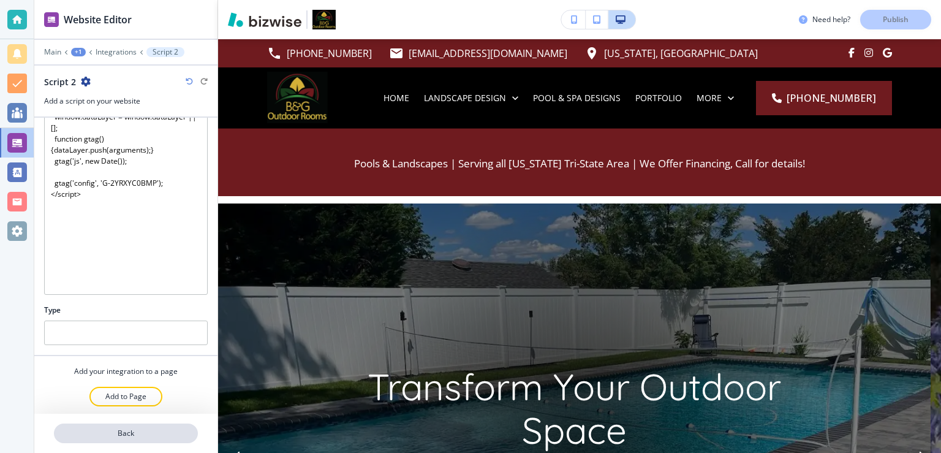
click at [136, 425] on button "Back" at bounding box center [126, 433] width 144 height 20
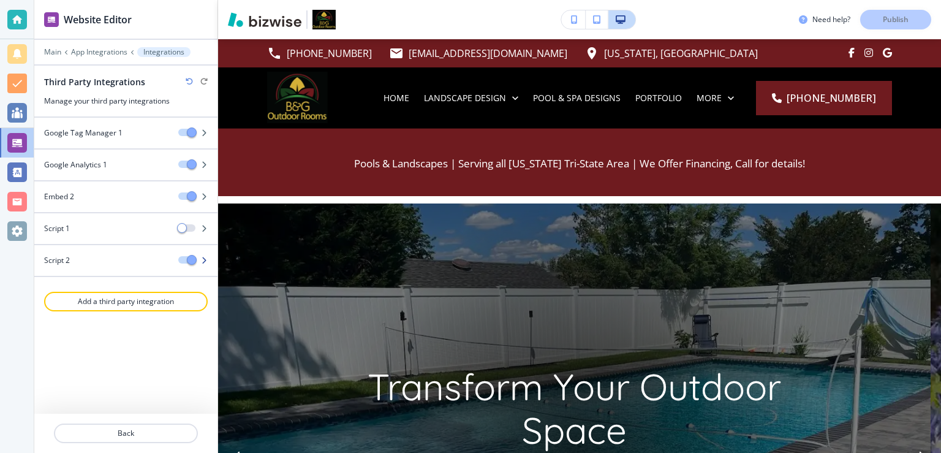
click at [158, 267] on div at bounding box center [125, 271] width 183 height 10
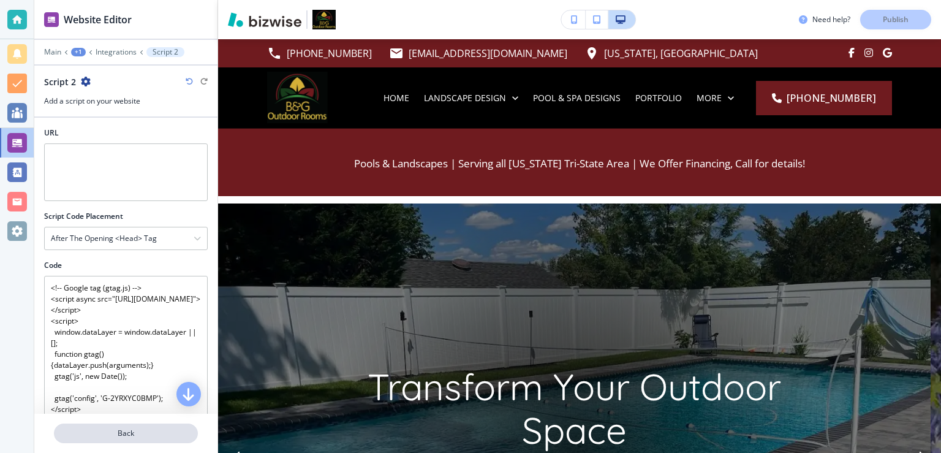
click at [142, 425] on button "Back" at bounding box center [126, 433] width 144 height 20
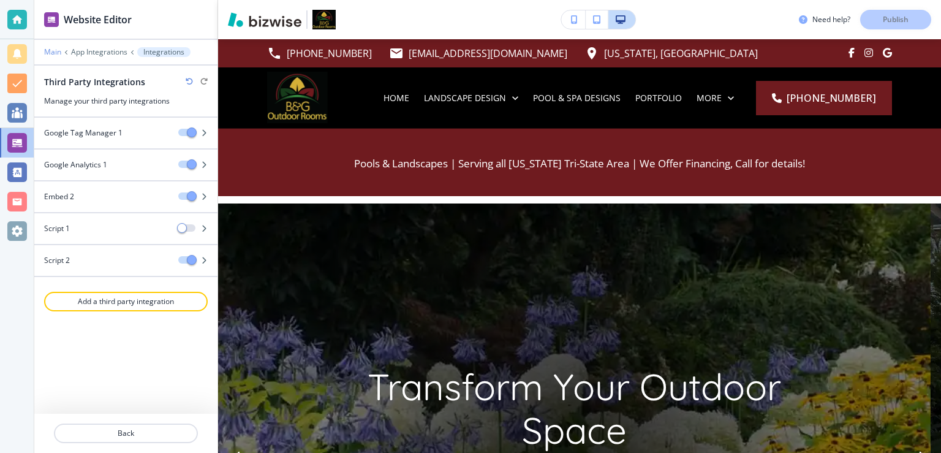
click at [52, 52] on p "Main" at bounding box center [52, 52] width 17 height 9
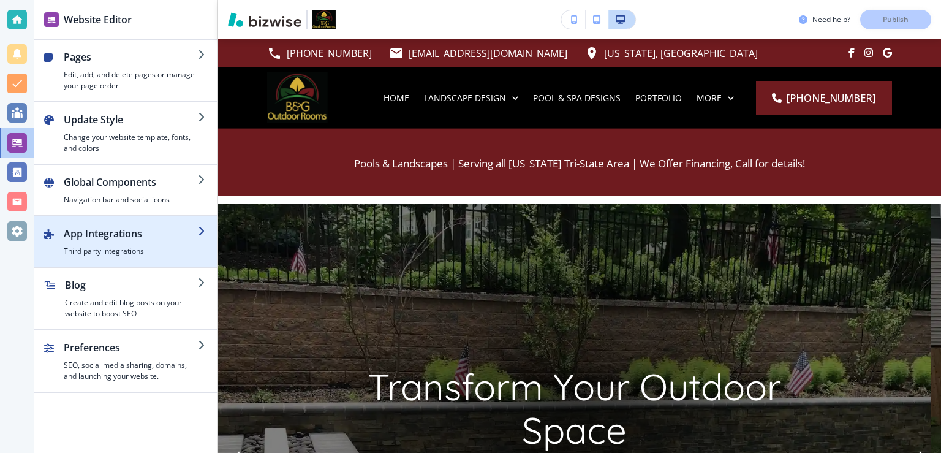
click at [162, 236] on h2 "App Integrations" at bounding box center [131, 233] width 134 height 15
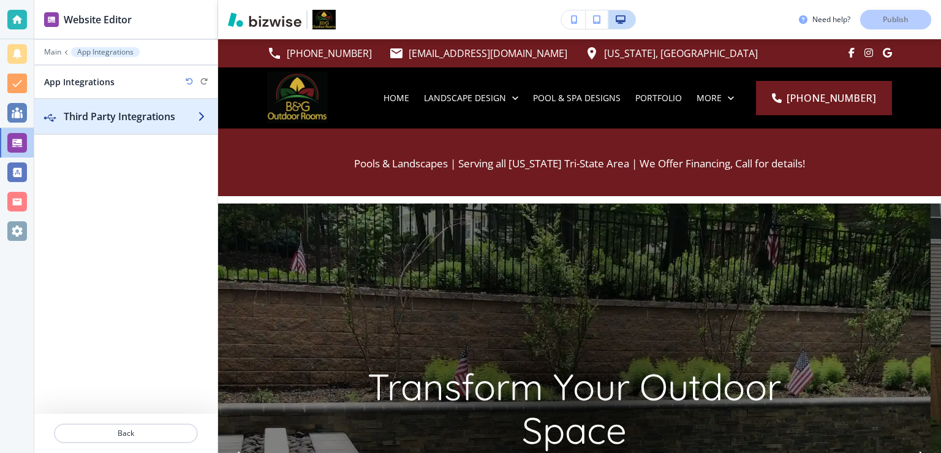
click at [164, 124] on div "button" at bounding box center [125, 129] width 183 height 10
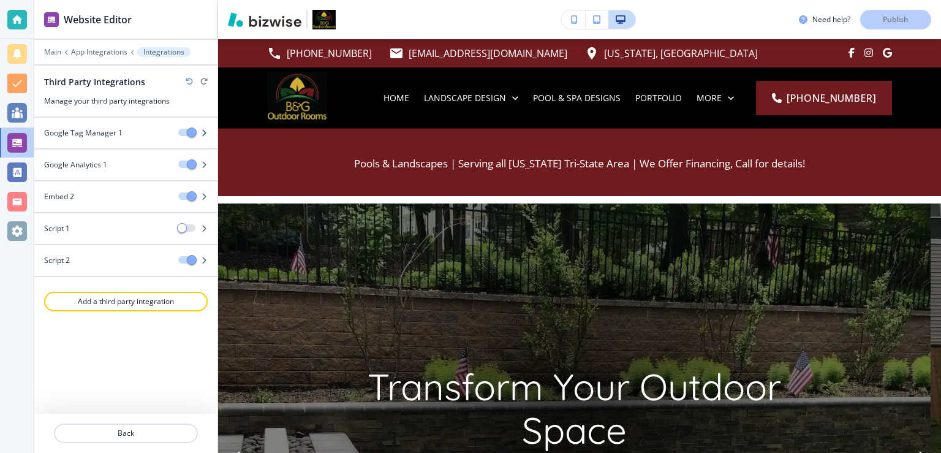
click at [142, 136] on div "Google Tag Manager 1" at bounding box center [101, 132] width 134 height 11
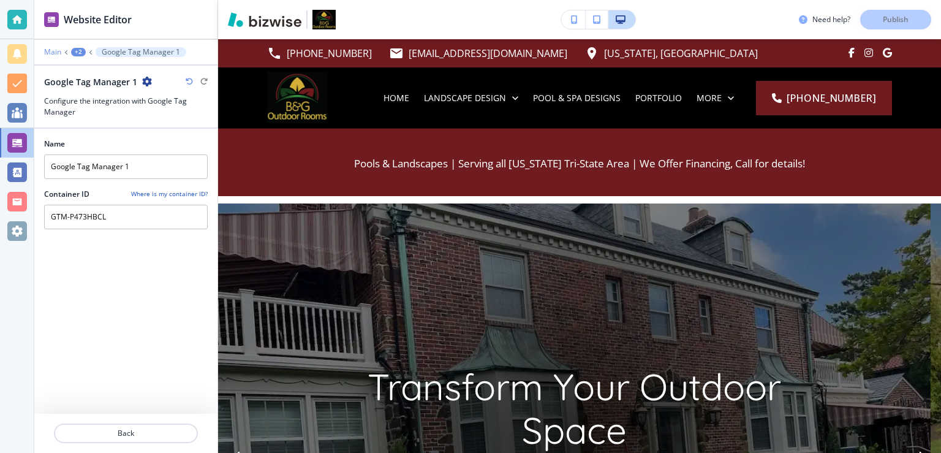
click at [54, 50] on p "Main" at bounding box center [52, 52] width 17 height 9
